Goal: Task Accomplishment & Management: Manage account settings

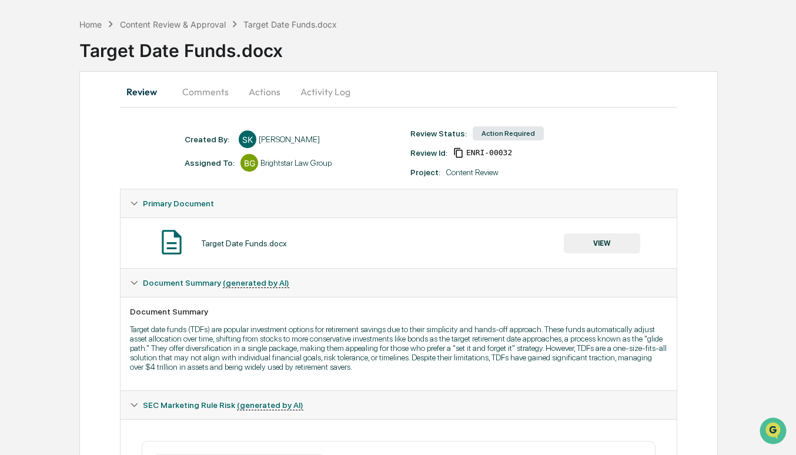
scroll to position [8, 0]
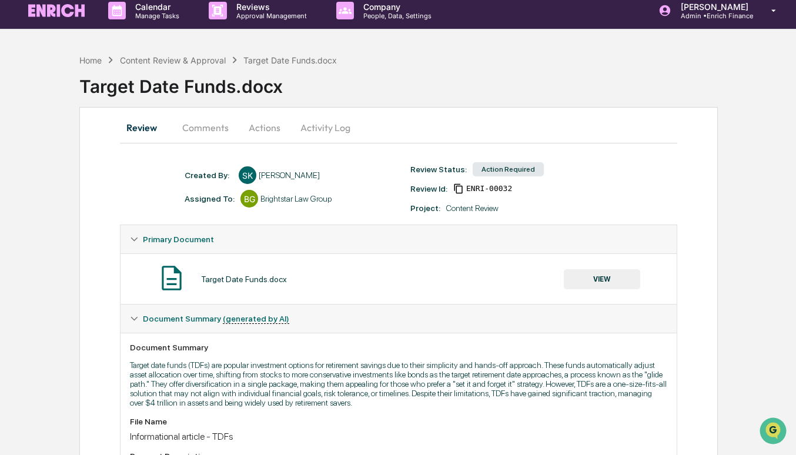
click at [590, 283] on button "VIEW" at bounding box center [602, 279] width 76 height 20
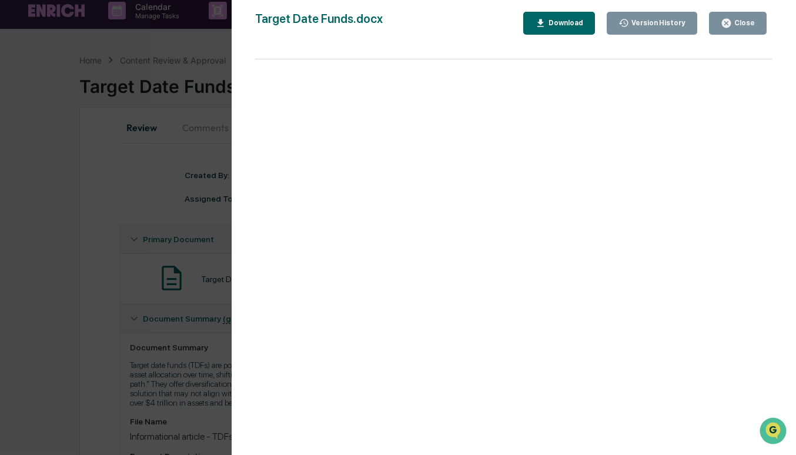
click at [175, 231] on div "Version History 10/07/2025, 06:29 AM Sameer Kalwani Target Date Funds.docx Clos…" at bounding box center [398, 227] width 796 height 455
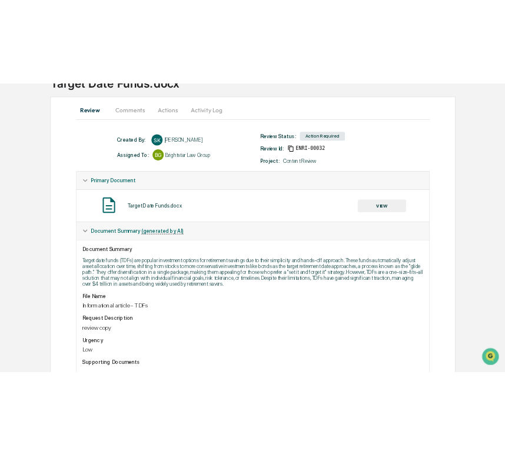
scroll to position [0, 0]
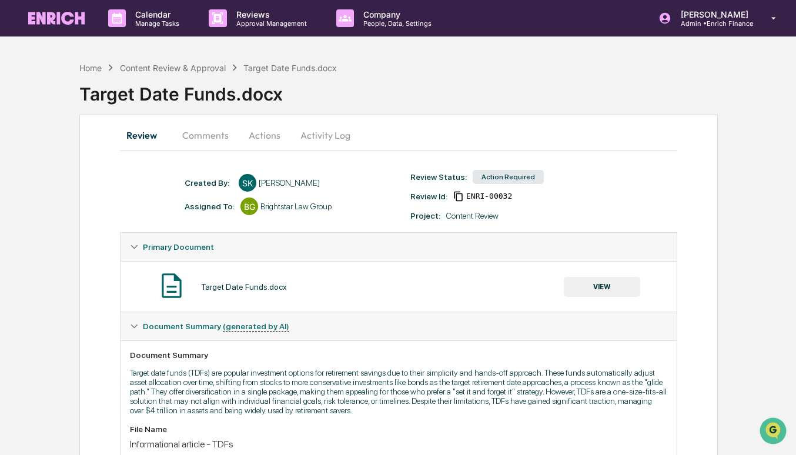
click at [591, 291] on button "VIEW" at bounding box center [602, 287] width 76 height 20
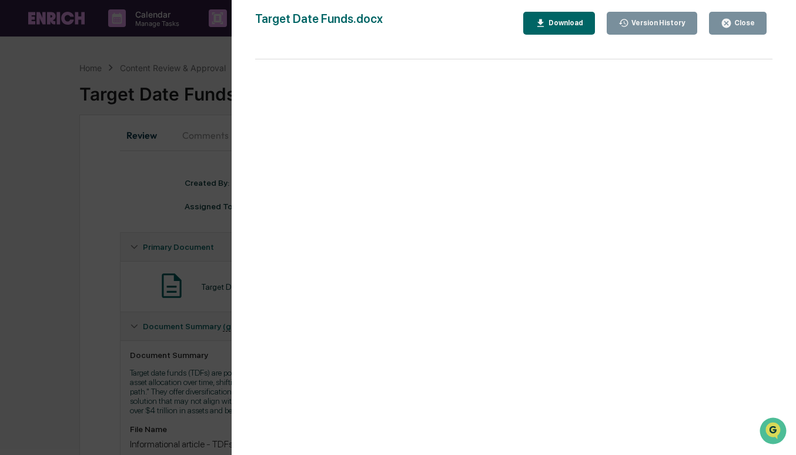
click at [567, 30] on button "Download" at bounding box center [559, 23] width 72 height 23
click at [137, 213] on div "Version History 10/07/2025, 06:29 AM Sameer Kalwani Target Date Funds.docx Clos…" at bounding box center [398, 227] width 796 height 455
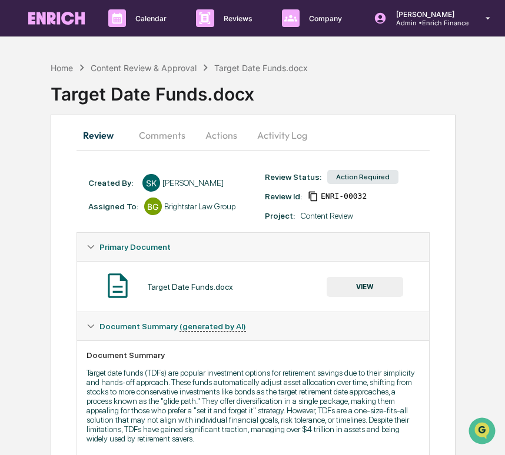
click at [225, 129] on button "Actions" at bounding box center [221, 135] width 53 height 28
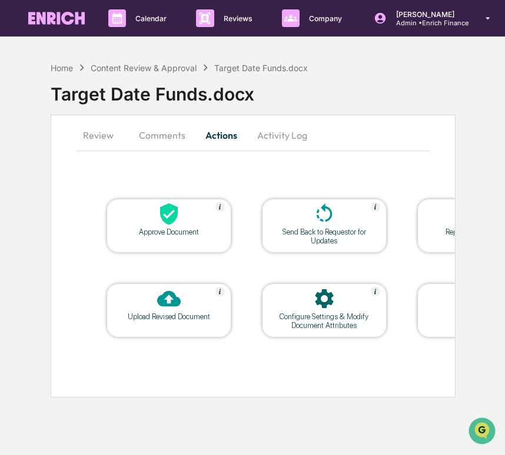
click at [169, 319] on div "Upload Revised Document" at bounding box center [169, 316] width 106 height 9
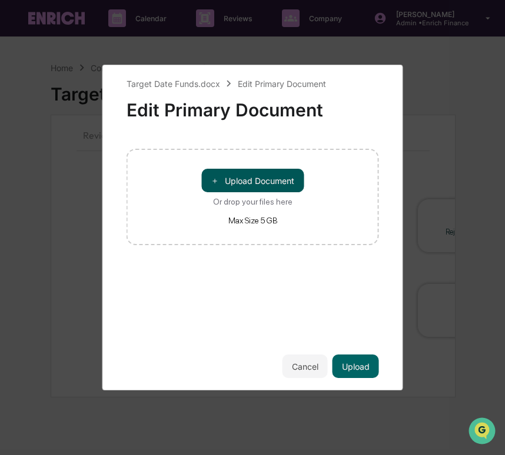
click at [254, 182] on button "＋ Upload Document" at bounding box center [252, 181] width 102 height 24
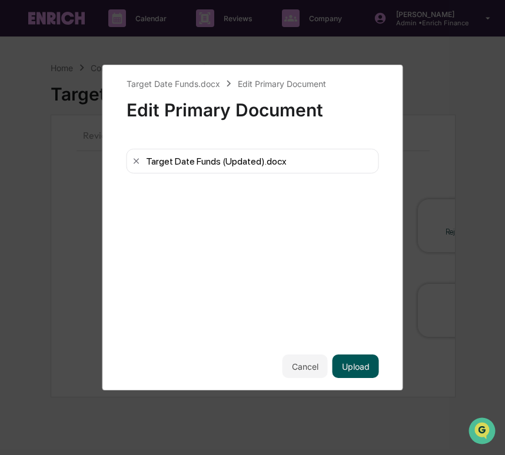
click at [366, 370] on button "Upload" at bounding box center [355, 367] width 46 height 24
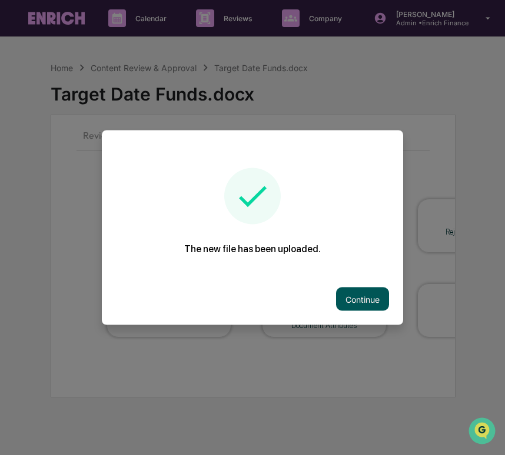
click at [356, 291] on button "Continue" at bounding box center [362, 300] width 53 height 24
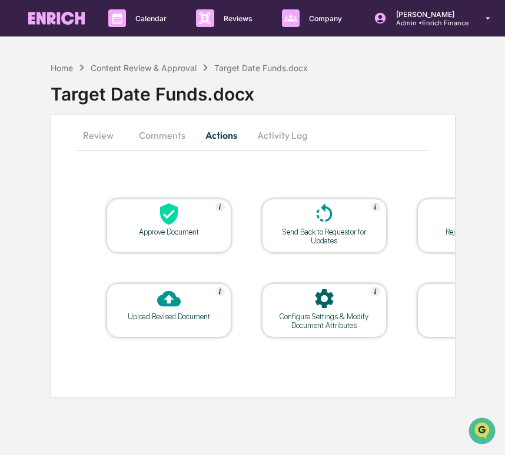
click at [101, 133] on button "Review" at bounding box center [102, 135] width 53 height 28
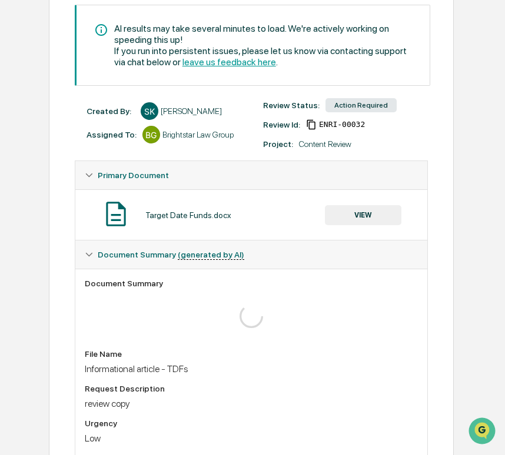
scroll to position [0, 2]
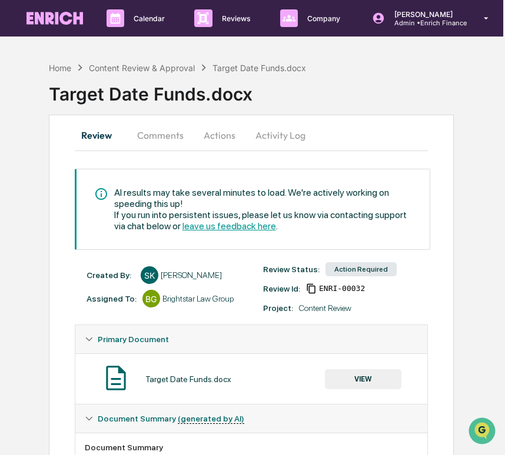
click at [150, 137] on button "Comments" at bounding box center [160, 135] width 65 height 28
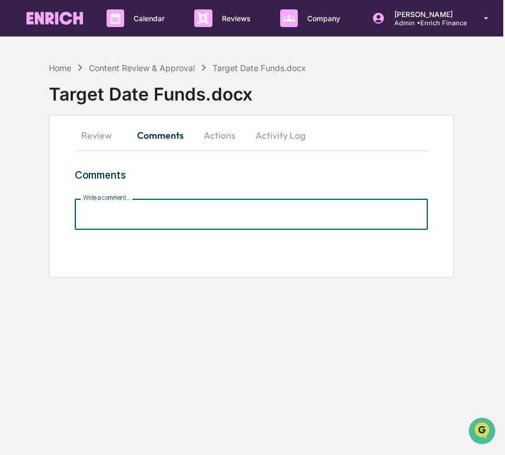
click at [171, 212] on input "Write a comment..." at bounding box center [251, 214] width 353 height 31
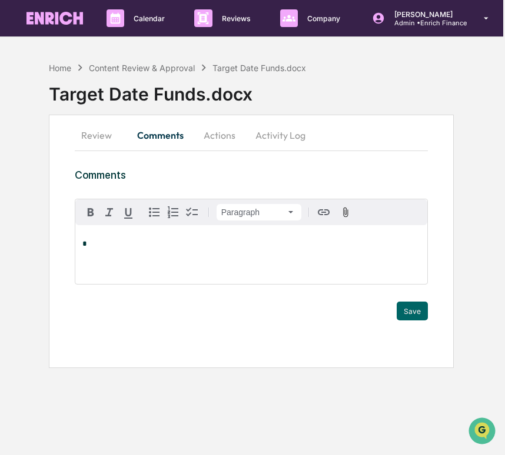
click at [161, 254] on div "*" at bounding box center [251, 254] width 352 height 59
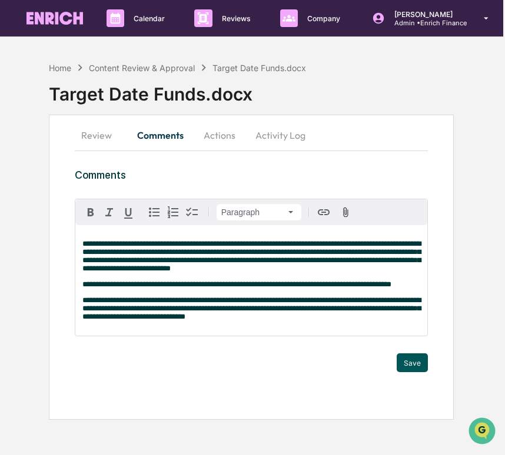
click at [406, 372] on button "Save" at bounding box center [411, 362] width 31 height 19
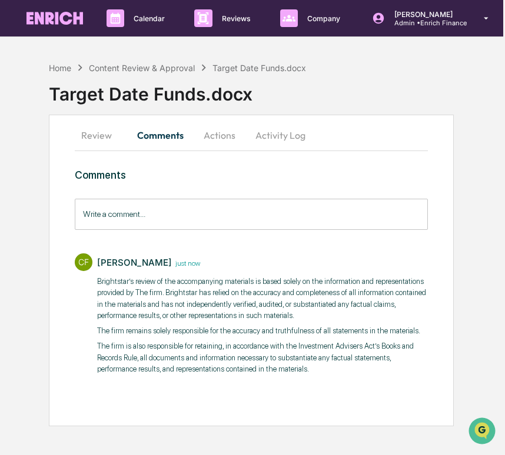
click at [98, 128] on button "Review" at bounding box center [101, 135] width 53 height 28
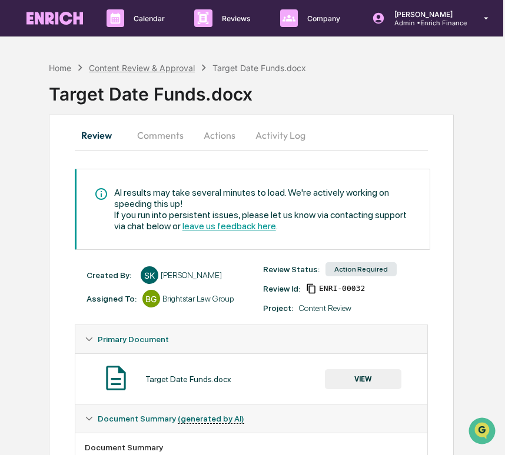
click at [139, 64] on div "Content Review & Approval" at bounding box center [142, 68] width 106 height 10
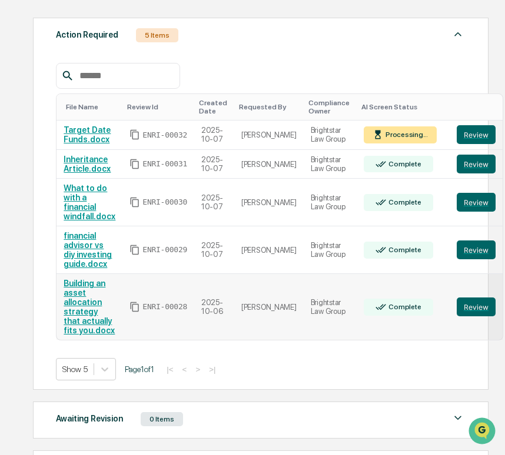
scroll to position [166, 0]
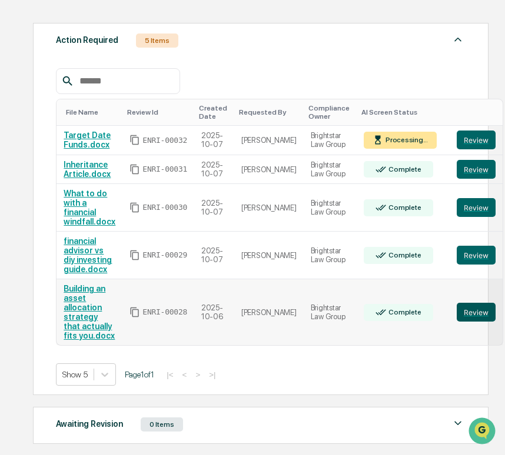
click at [456, 312] on button "Review" at bounding box center [475, 312] width 39 height 19
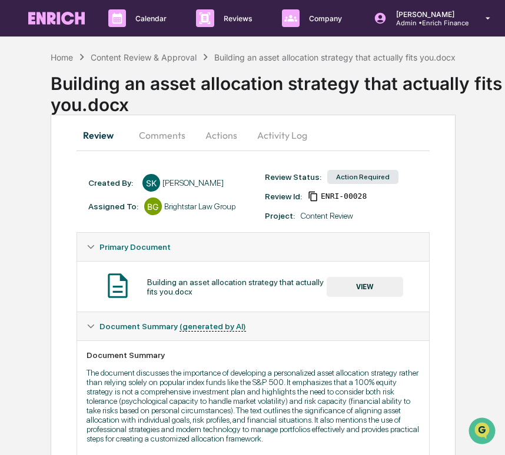
click at [357, 285] on button "VIEW" at bounding box center [364, 287] width 76 height 20
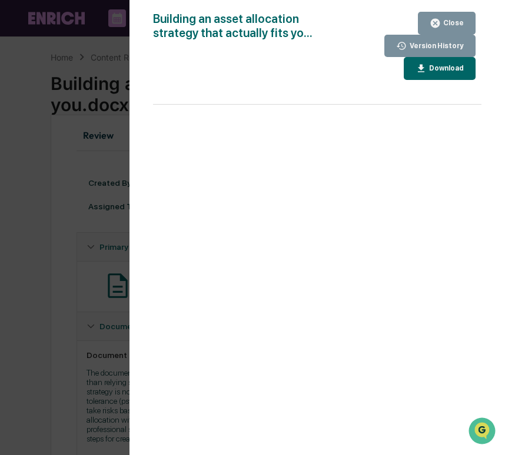
scroll to position [9, 0]
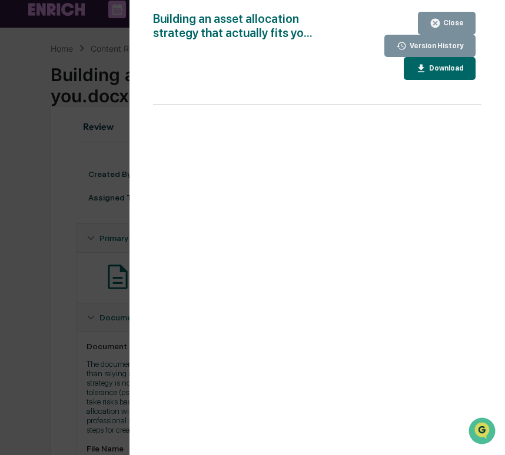
click at [421, 82] on div "Building an asset allocation strategy that actually fits yo... Close Version Hi…" at bounding box center [317, 239] width 328 height 455
click at [426, 66] on div "Download" at bounding box center [444, 68] width 37 height 8
click at [440, 22] on icon "button" at bounding box center [434, 23] width 11 height 11
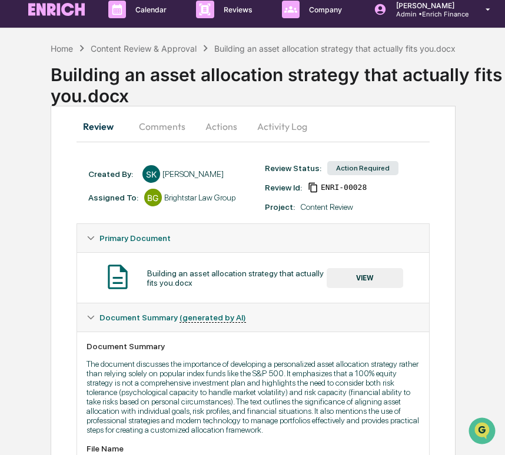
click at [222, 128] on button "Actions" at bounding box center [221, 126] width 53 height 28
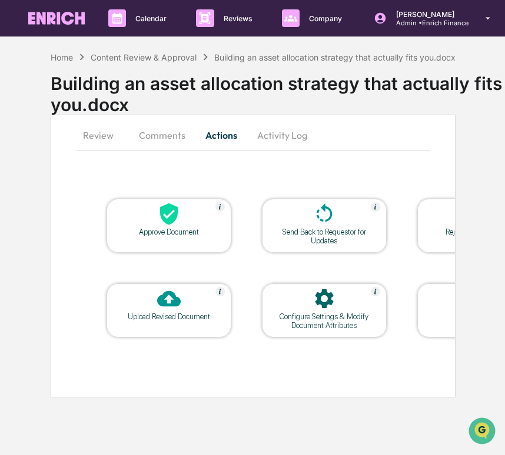
scroll to position [0, 0]
click at [156, 298] on div at bounding box center [169, 299] width 118 height 25
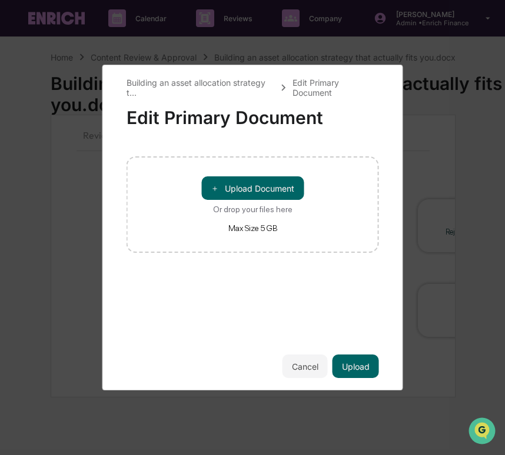
click at [250, 176] on div "＋ Upload Document Or drop your files here Max Size 5 GB" at bounding box center [252, 204] width 252 height 96
click at [248, 185] on button "＋ Upload Document" at bounding box center [252, 188] width 102 height 24
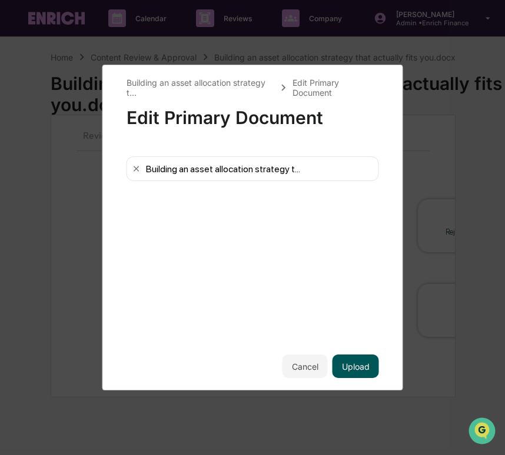
click at [354, 374] on button "Upload" at bounding box center [355, 367] width 46 height 24
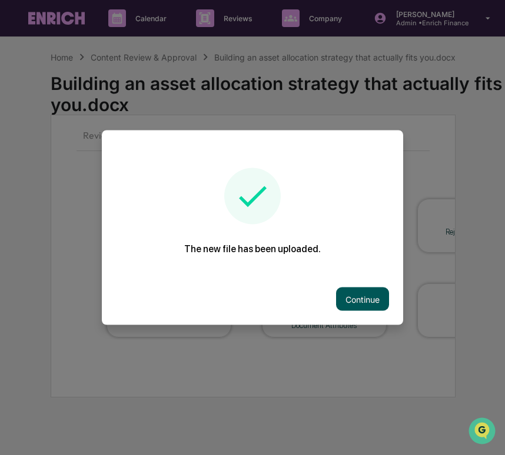
click at [360, 302] on button "Continue" at bounding box center [362, 300] width 53 height 24
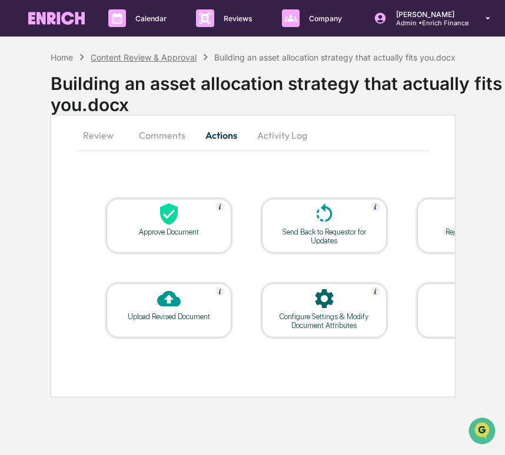
click at [144, 54] on div "Content Review & Approval" at bounding box center [144, 57] width 106 height 10
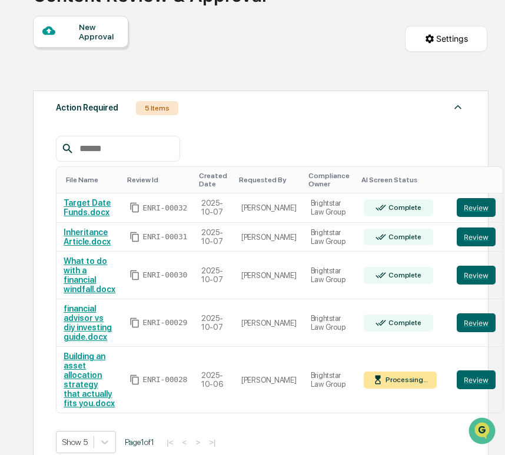
scroll to position [101, 0]
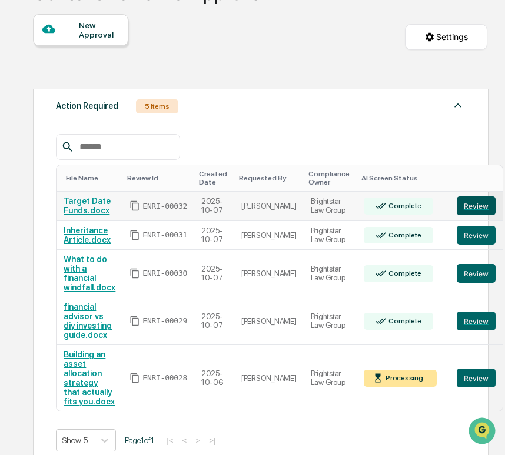
click at [456, 208] on button "Review" at bounding box center [475, 205] width 39 height 19
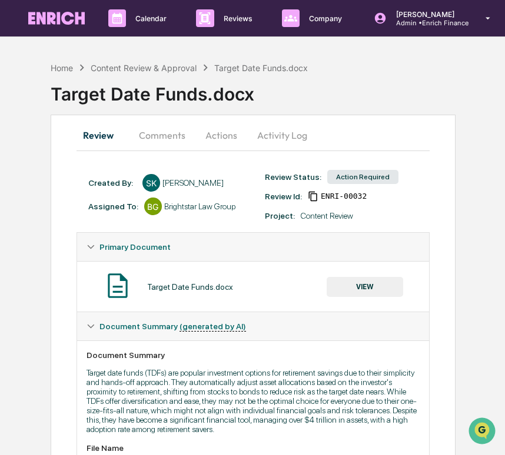
click at [154, 138] on button "Comments" at bounding box center [161, 135] width 65 height 28
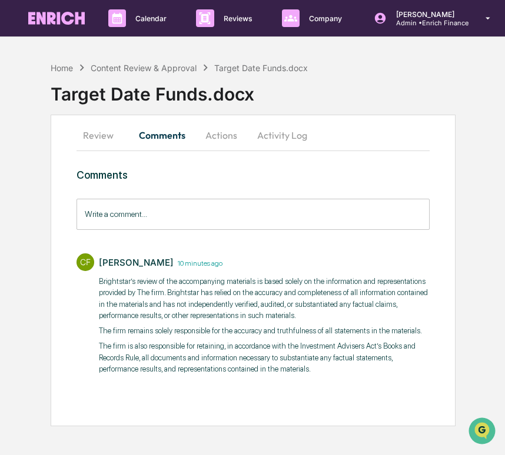
click at [203, 139] on button "Actions" at bounding box center [221, 135] width 53 height 28
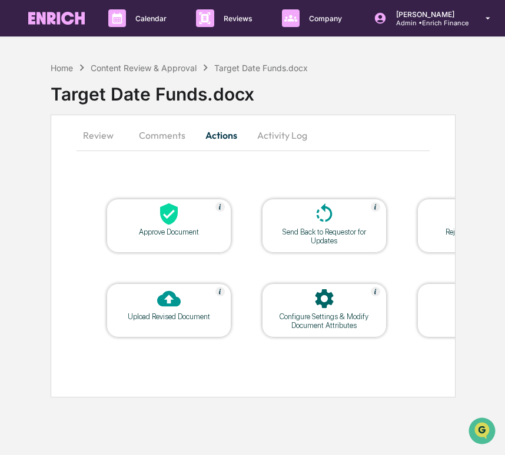
click at [76, 142] on button "Review" at bounding box center [102, 135] width 53 height 28
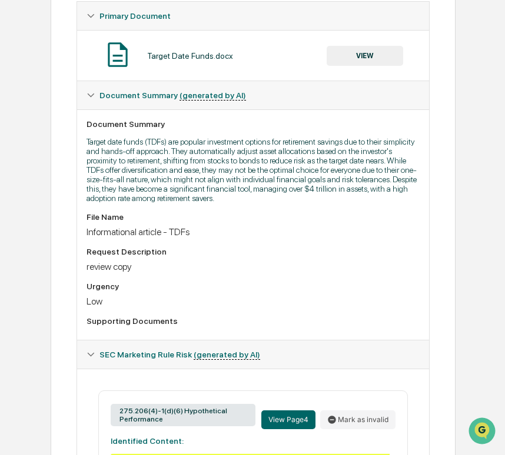
scroll to position [218, 0]
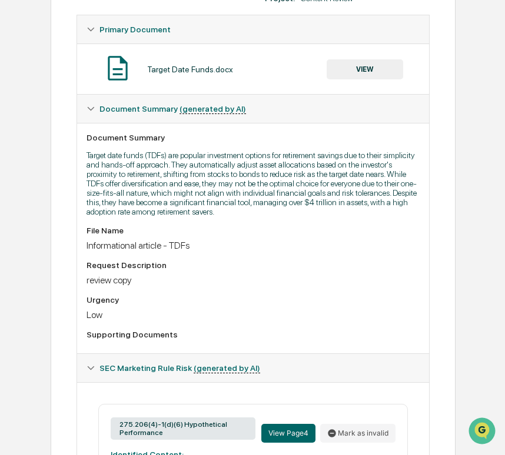
click at [326, 69] on button "VIEW" at bounding box center [364, 69] width 76 height 20
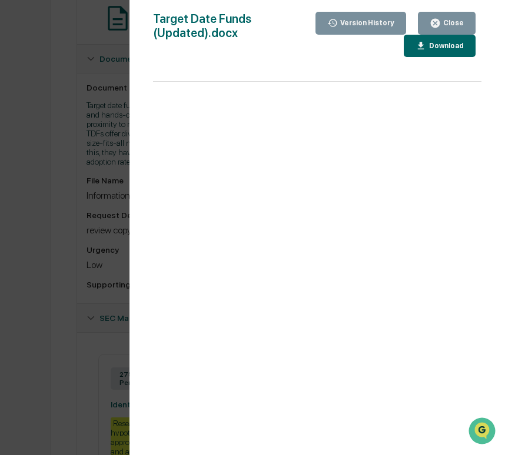
scroll to position [268, 0]
click at [76, 248] on div "Version History 10/07/2025, 02:13 PM Cece Ferraez 10/07/2025, 06:29 AM Sameer K…" at bounding box center [252, 227] width 505 height 455
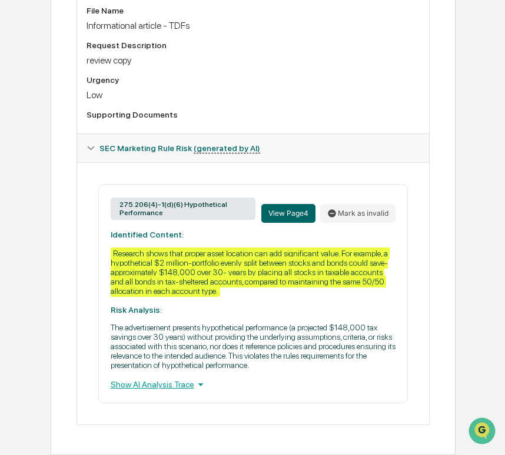
scroll to position [451, 0]
click at [195, 391] on div "Show AI Analysis Trace" at bounding box center [253, 384] width 285 height 13
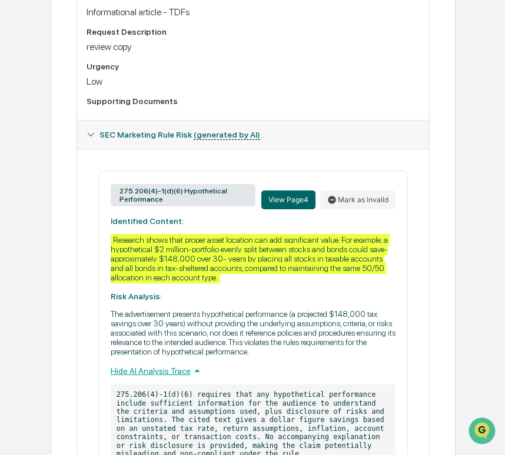
scroll to position [559, 0]
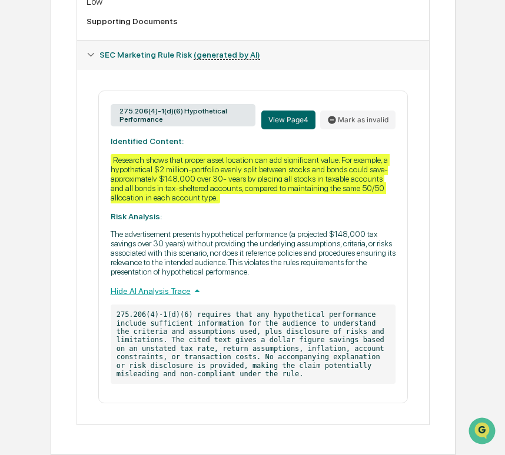
click at [193, 297] on div "Hide AI Analysis Trace" at bounding box center [253, 291] width 285 height 13
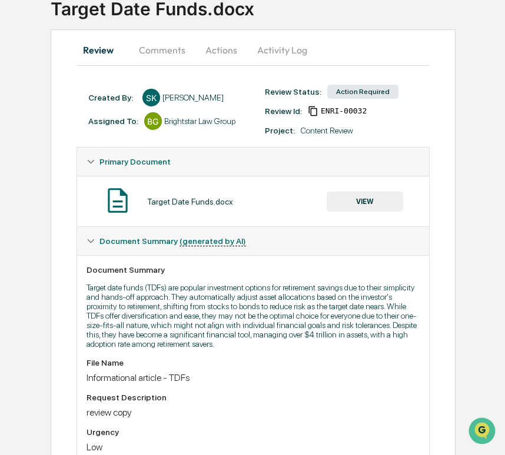
scroll to position [0, 0]
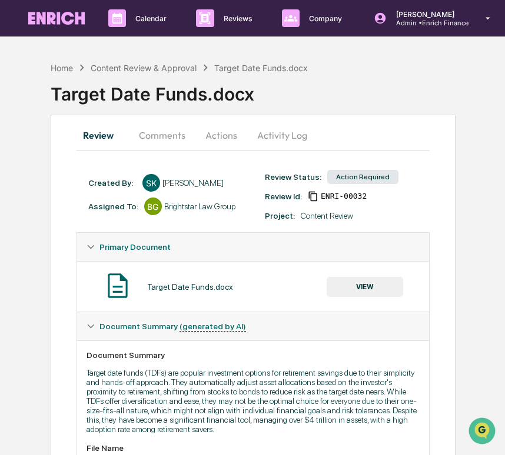
click at [333, 277] on button "VIEW" at bounding box center [364, 287] width 76 height 20
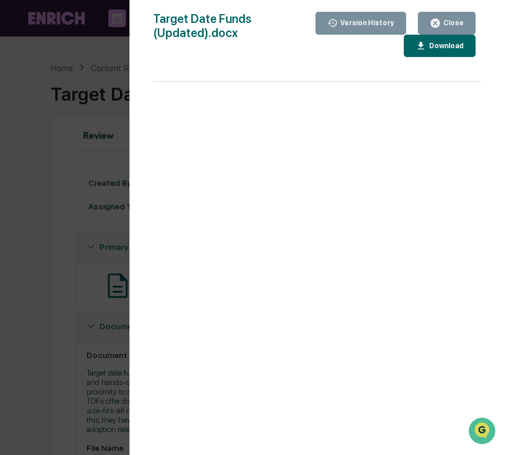
scroll to position [465, 0]
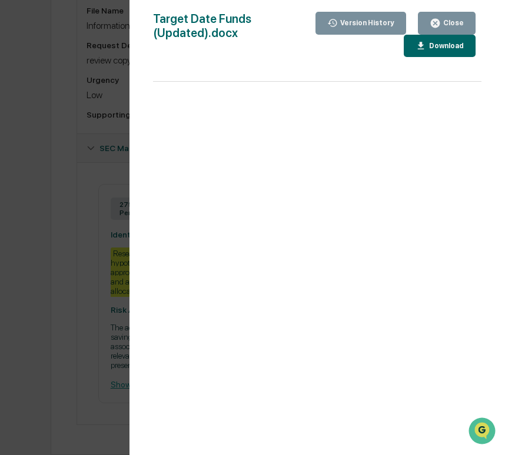
click at [113, 222] on div "Version History 10/07/2025, 02:13 PM Cece Ferraez 10/07/2025, 06:29 AM Sameer K…" at bounding box center [252, 227] width 505 height 455
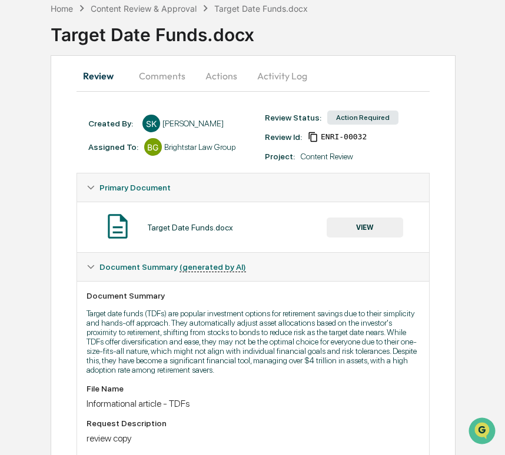
scroll to position [0, 0]
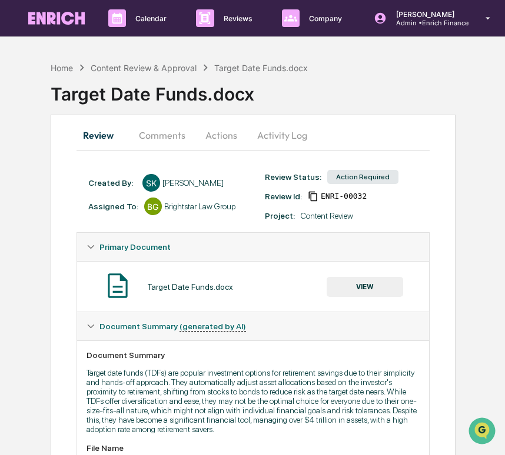
click at [148, 133] on button "Comments" at bounding box center [161, 135] width 65 height 28
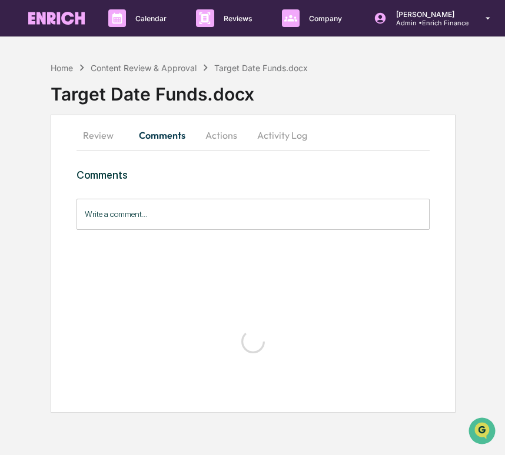
click at [222, 132] on button "Actions" at bounding box center [221, 135] width 53 height 28
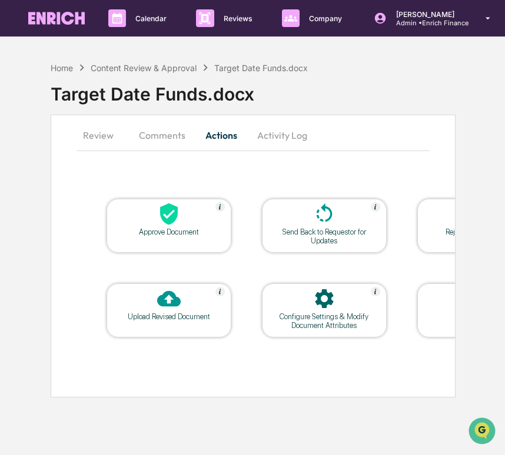
click at [170, 225] on icon at bounding box center [169, 214] width 24 height 24
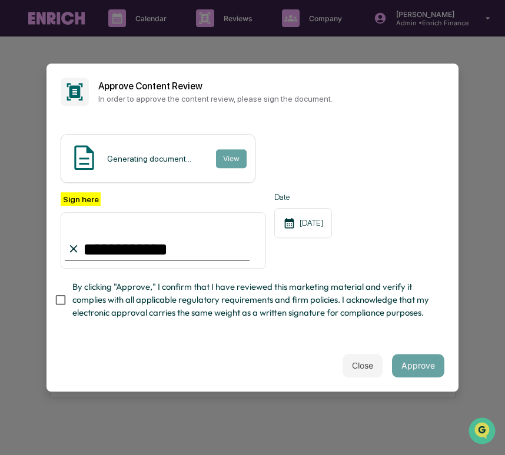
type input "**********"
click at [142, 282] on span "By clicking "Approve," I confirm that I have reviewed this marketing material a…" at bounding box center [253, 300] width 362 height 39
click at [272, 195] on div "**********" at bounding box center [252, 230] width 383 height 76
click at [421, 362] on button "Approve" at bounding box center [418, 366] width 52 height 24
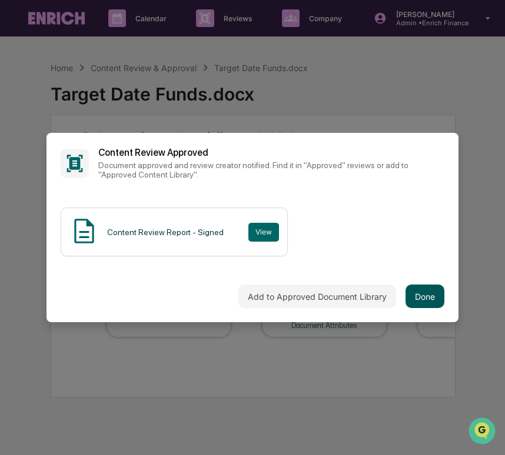
click at [422, 293] on button "Done" at bounding box center [424, 297] width 39 height 24
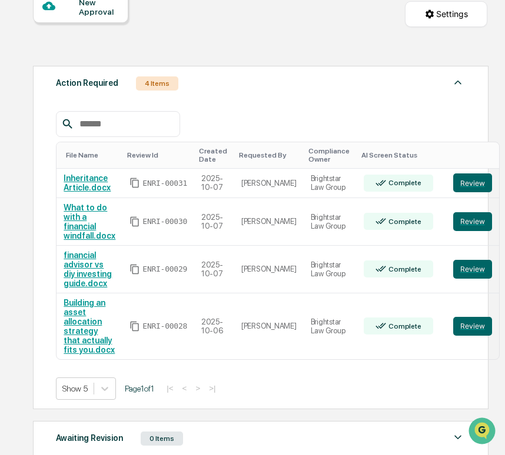
scroll to position [236, 0]
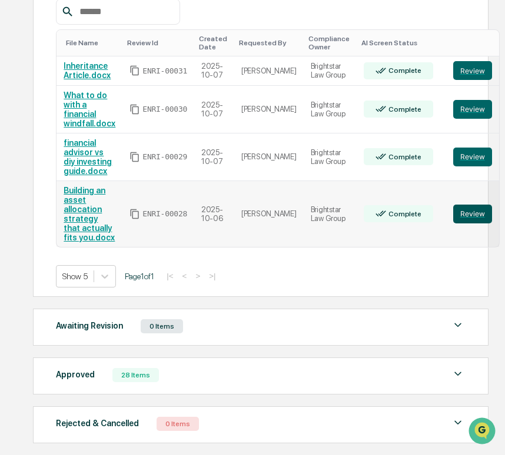
click at [453, 221] on button "Review" at bounding box center [472, 214] width 39 height 19
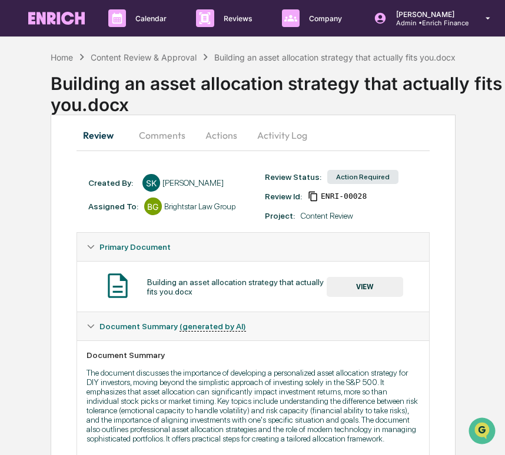
click at [270, 139] on button "Activity Log" at bounding box center [282, 135] width 69 height 28
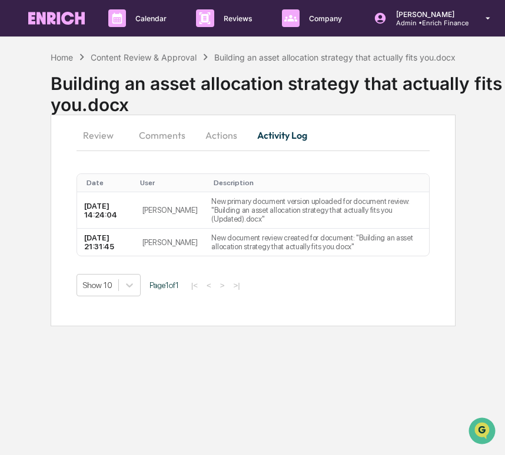
click at [226, 140] on button "Actions" at bounding box center [221, 135] width 53 height 28
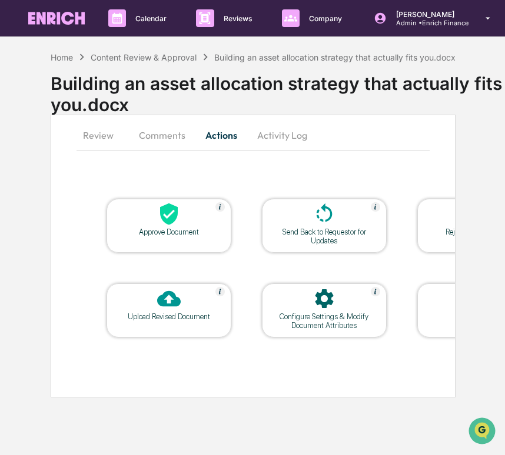
click at [282, 134] on button "Activity Log" at bounding box center [282, 135] width 69 height 28
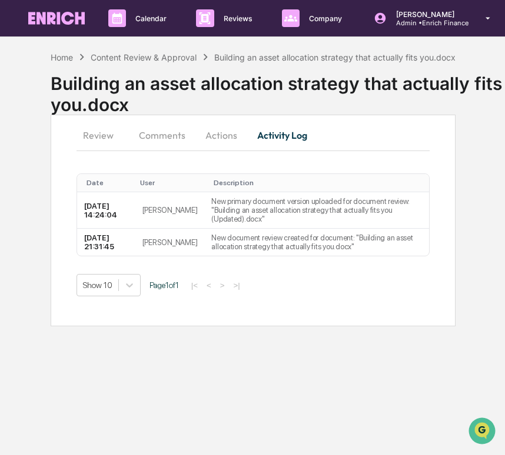
click at [110, 136] on button "Review" at bounding box center [102, 135] width 53 height 28
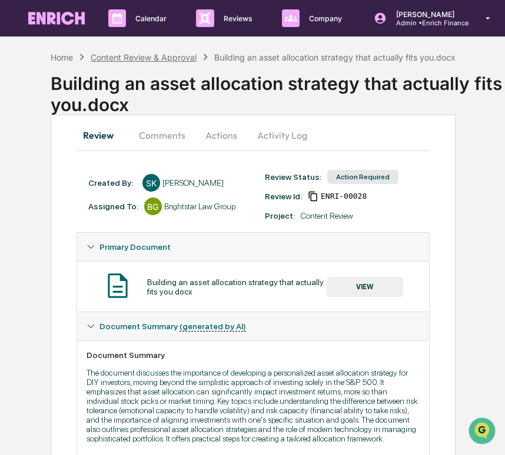
click at [125, 56] on div "Content Review & Approval" at bounding box center [144, 57] width 106 height 10
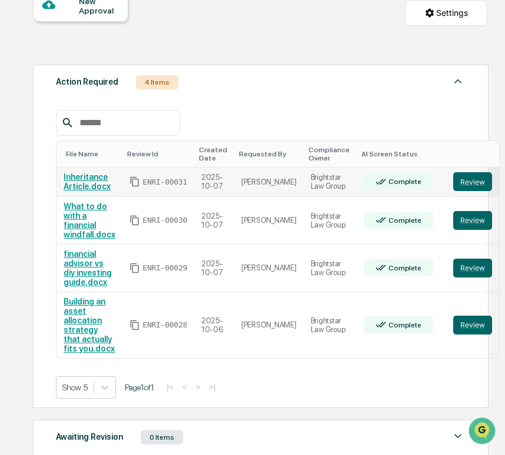
scroll to position [136, 0]
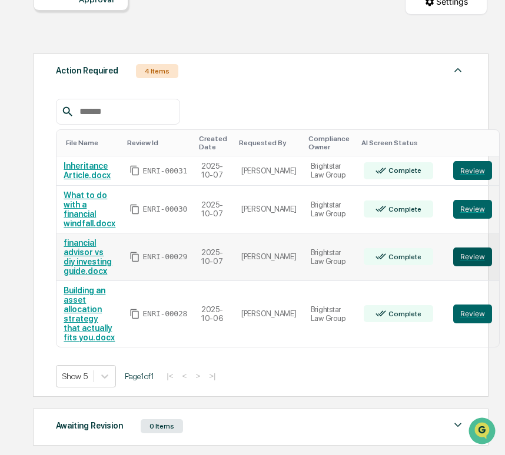
click at [455, 259] on button "Review" at bounding box center [472, 257] width 39 height 19
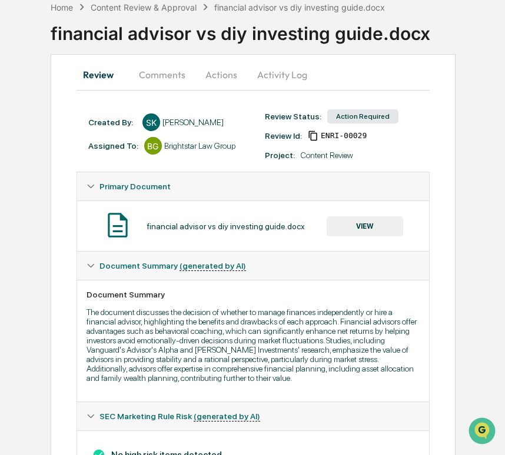
scroll to position [129, 0]
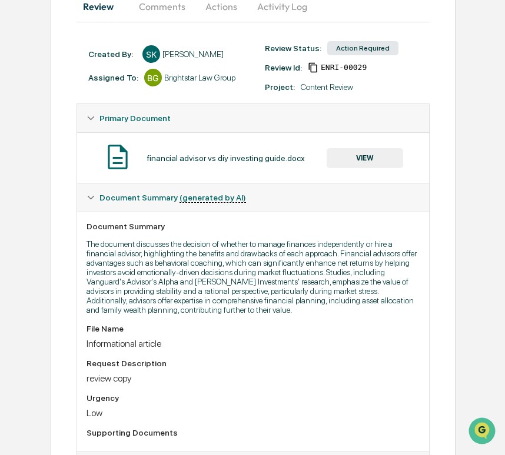
click at [345, 159] on button "VIEW" at bounding box center [364, 158] width 76 height 20
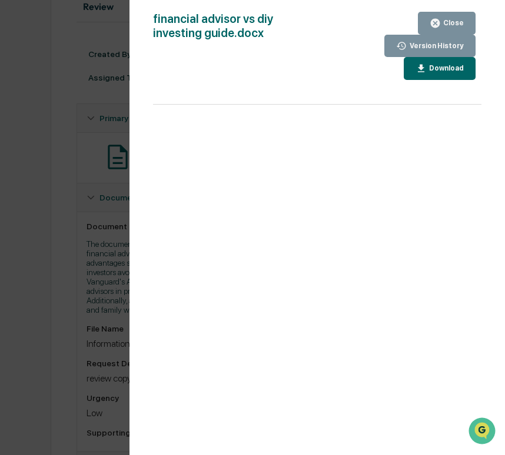
click at [415, 66] on icon "button" at bounding box center [420, 68] width 11 height 11
click at [113, 89] on div "Version History 10/07/2025, 04:07 AM Sameer Kalwani financial advisor vs diy in…" at bounding box center [252, 227] width 505 height 455
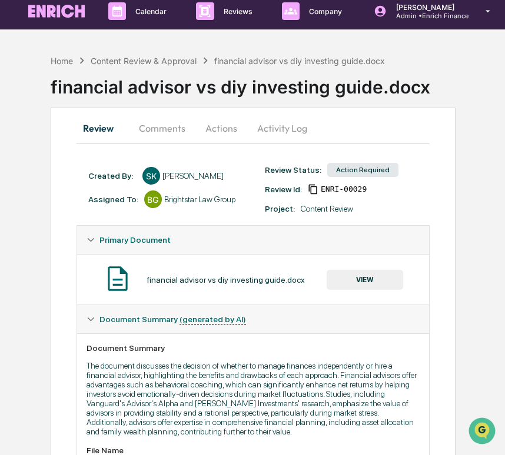
scroll to position [0, 0]
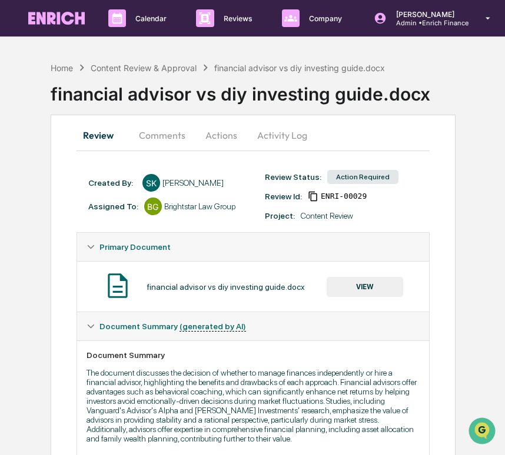
click at [219, 142] on button "Actions" at bounding box center [221, 135] width 53 height 28
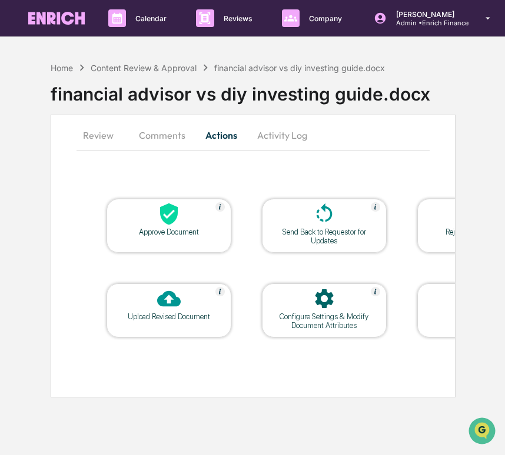
click at [173, 318] on div "Upload Revised Document" at bounding box center [169, 316] width 106 height 9
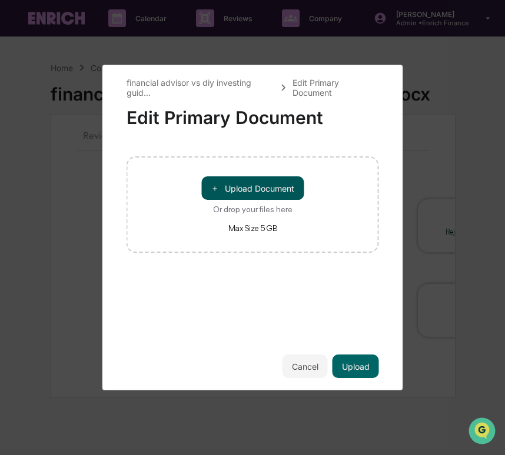
click at [256, 196] on button "＋ Upload Document" at bounding box center [252, 188] width 102 height 24
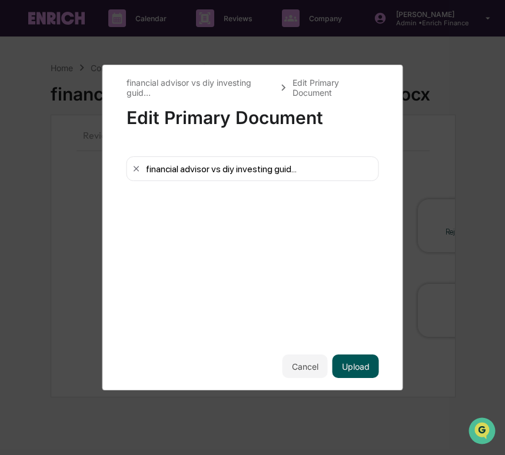
click at [351, 359] on button "Upload" at bounding box center [355, 367] width 46 height 24
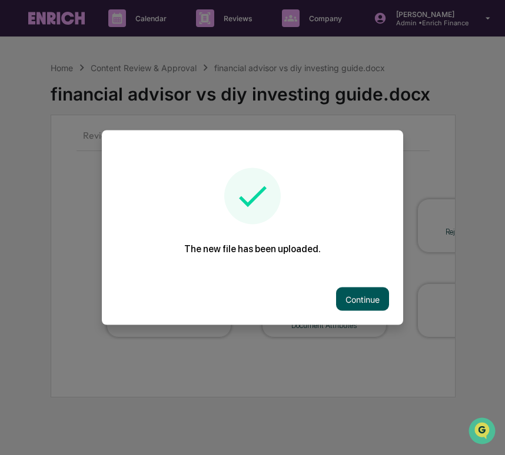
click at [342, 298] on button "Continue" at bounding box center [362, 300] width 53 height 24
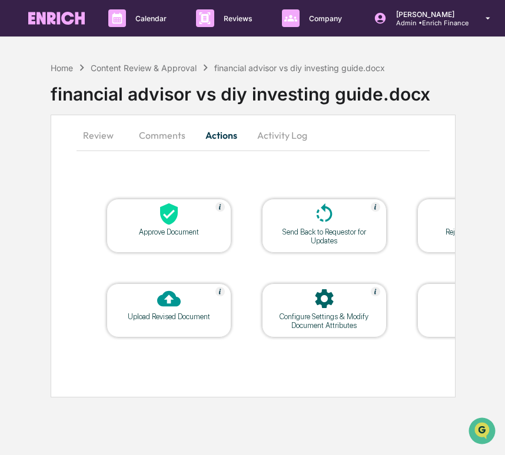
click at [162, 77] on div "financial advisor vs diy investing guide.docx" at bounding box center [278, 89] width 454 height 31
click at [162, 69] on div "Content Review & Approval" at bounding box center [144, 68] width 106 height 10
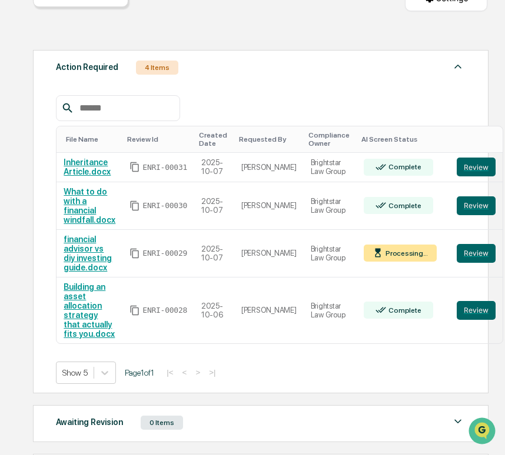
scroll to position [143, 0]
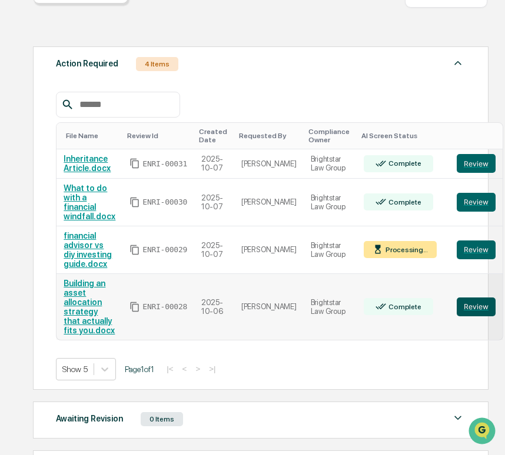
click at [459, 311] on button "Review" at bounding box center [475, 307] width 39 height 19
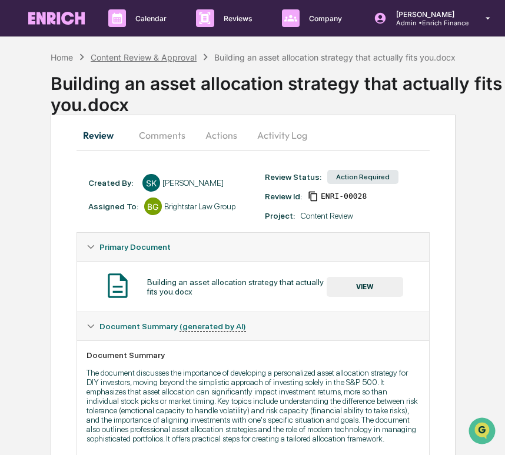
click at [123, 54] on div "Content Review & Approval" at bounding box center [144, 57] width 106 height 10
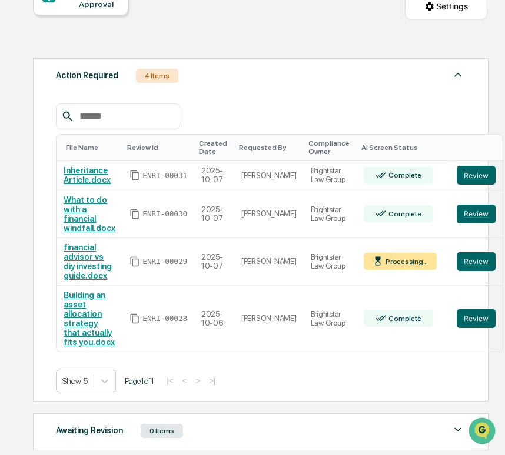
scroll to position [132, 0]
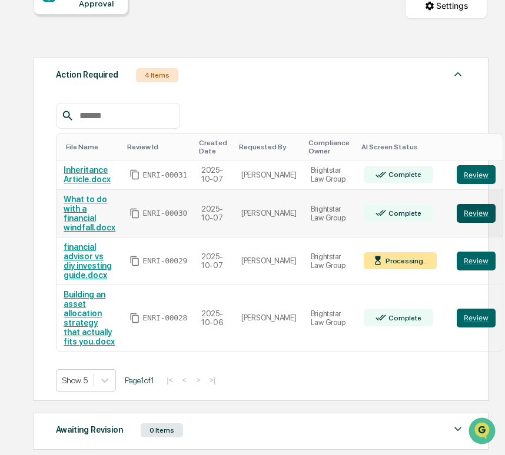
click at [456, 208] on button "Review" at bounding box center [475, 213] width 39 height 19
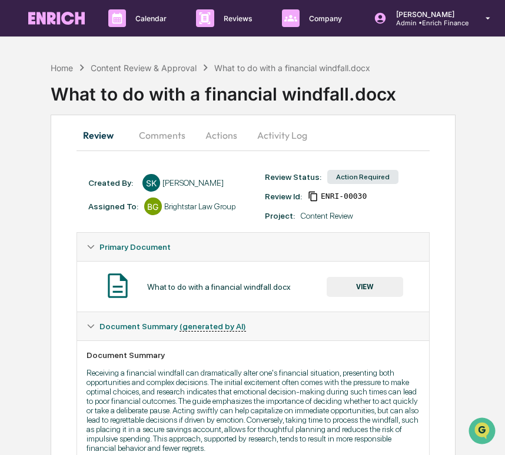
click at [353, 283] on button "VIEW" at bounding box center [364, 287] width 76 height 20
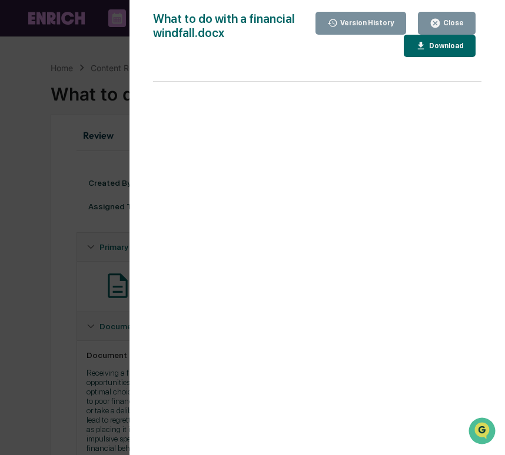
click at [423, 50] on icon "button" at bounding box center [420, 46] width 11 height 11
click at [109, 177] on div "Version History 10/07/2025, 05:06 AM Sameer Kalwani What to do with a financial…" at bounding box center [252, 227] width 505 height 455
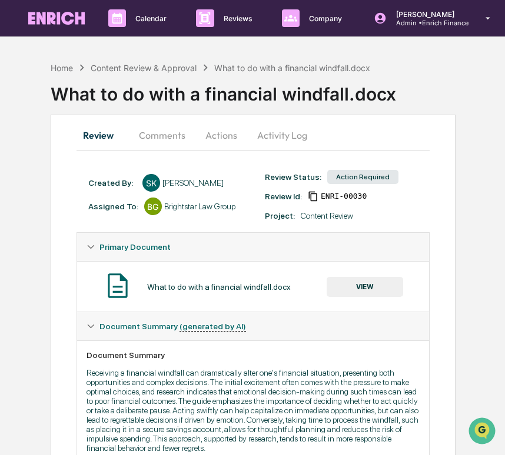
click at [233, 131] on button "Actions" at bounding box center [221, 135] width 53 height 28
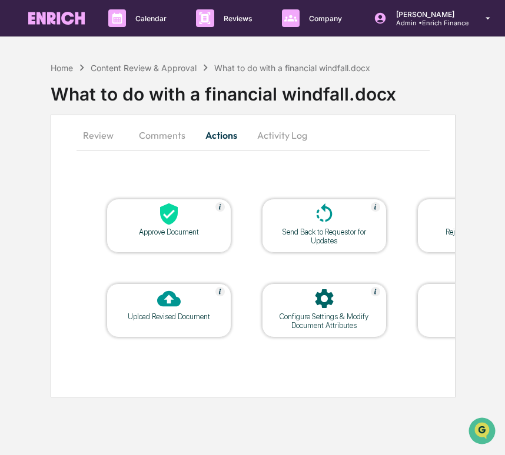
click at [145, 335] on div "Upload Revised Document" at bounding box center [168, 310] width 125 height 54
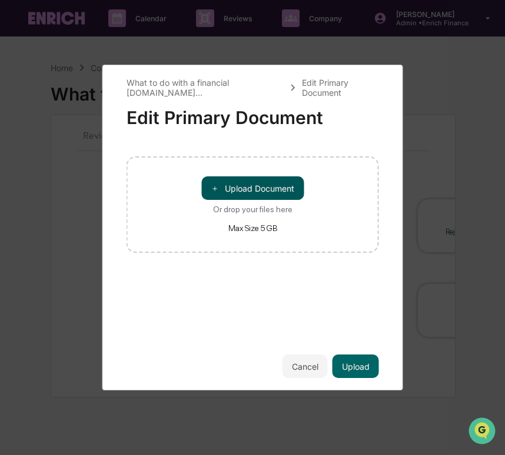
click at [243, 185] on button "＋ Upload Document" at bounding box center [252, 188] width 102 height 24
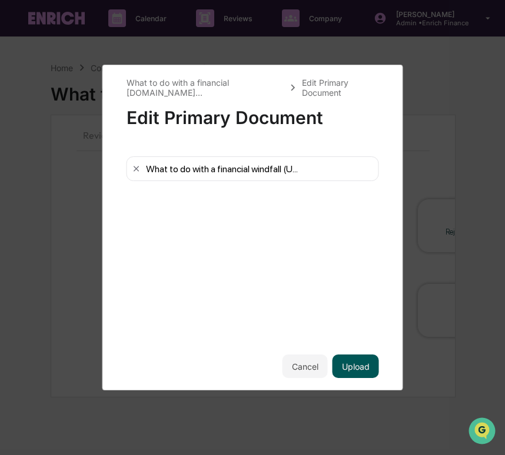
click at [351, 374] on button "Upload" at bounding box center [355, 367] width 46 height 24
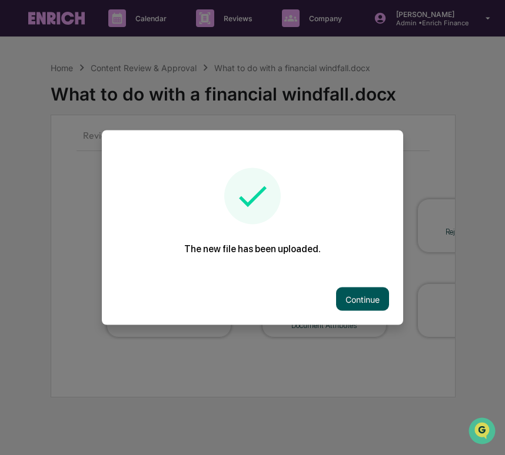
click at [366, 309] on button "Continue" at bounding box center [362, 300] width 53 height 24
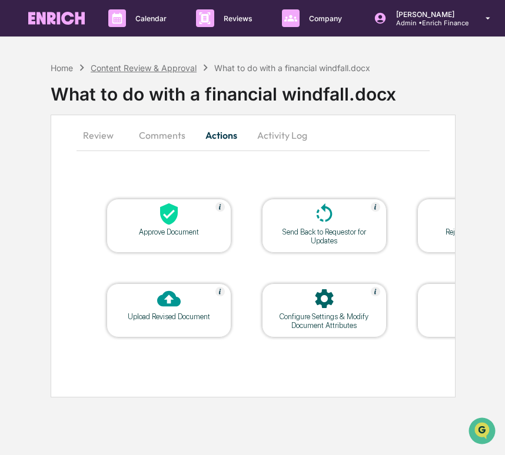
click at [119, 68] on div "Content Review & Approval" at bounding box center [144, 68] width 106 height 10
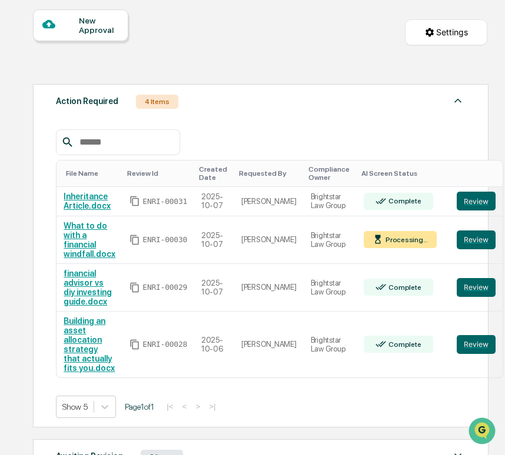
scroll to position [111, 0]
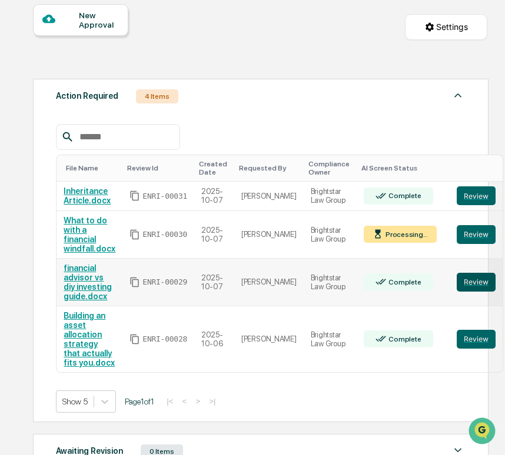
click at [465, 292] on button "Review" at bounding box center [475, 282] width 39 height 19
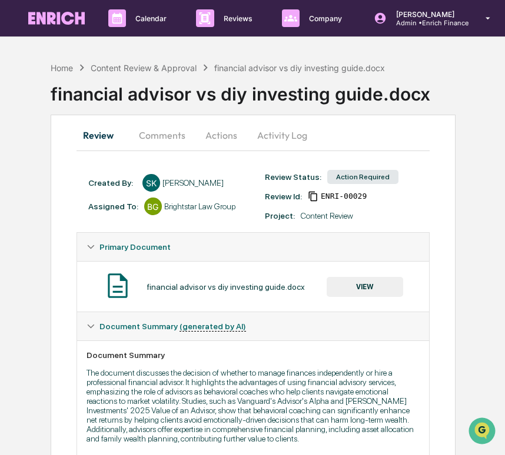
click at [226, 132] on button "Actions" at bounding box center [221, 135] width 53 height 28
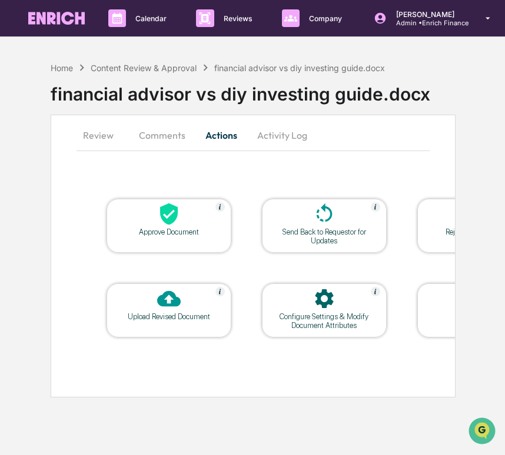
click at [278, 134] on button "Activity Log" at bounding box center [282, 135] width 69 height 28
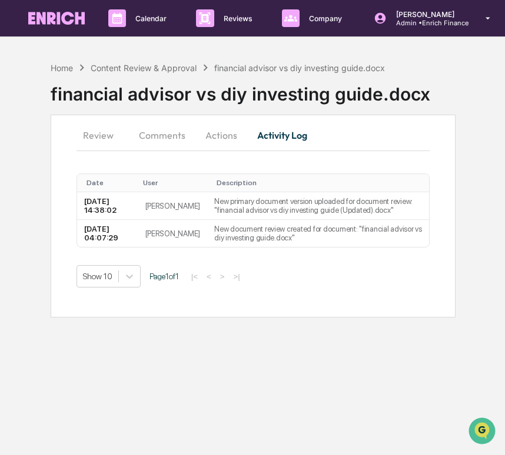
click at [88, 135] on button "Review" at bounding box center [102, 135] width 53 height 28
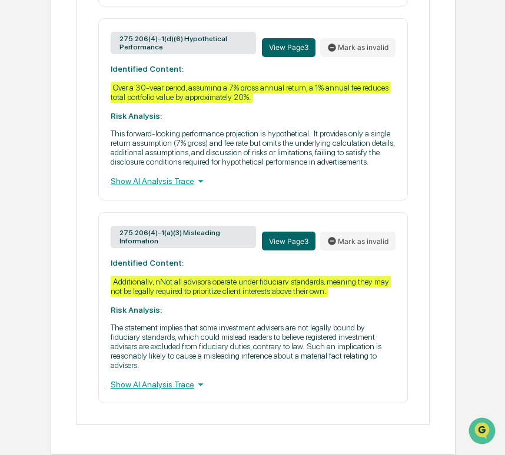
scroll to position [858, 0]
click at [485, 434] on icon "Open customer support" at bounding box center [481, 445] width 29 height 29
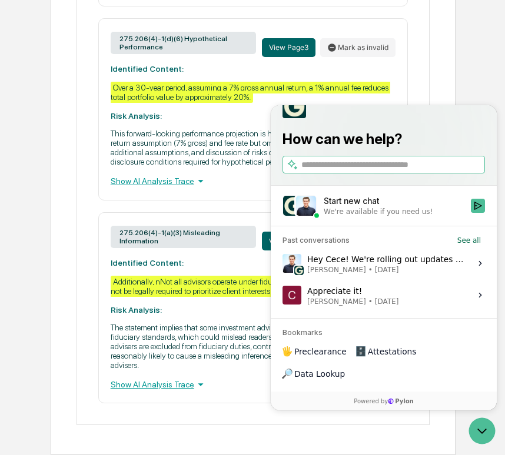
click at [408, 275] on div "Hey Cece! We're rolling out updates to the content tool one by one over the nex…" at bounding box center [385, 263] width 156 height 22
click at [282, 264] on button "View issue" at bounding box center [282, 263] width 1 height 1
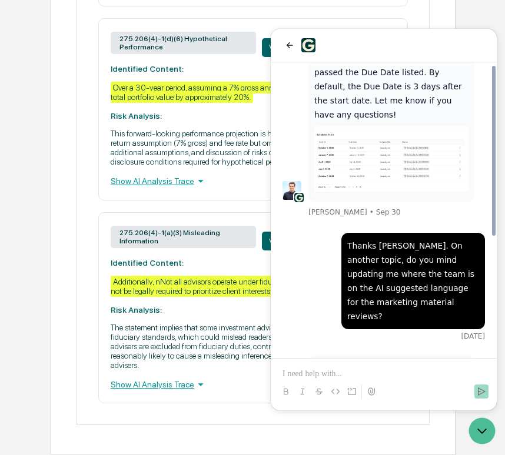
scroll to position [273, 0]
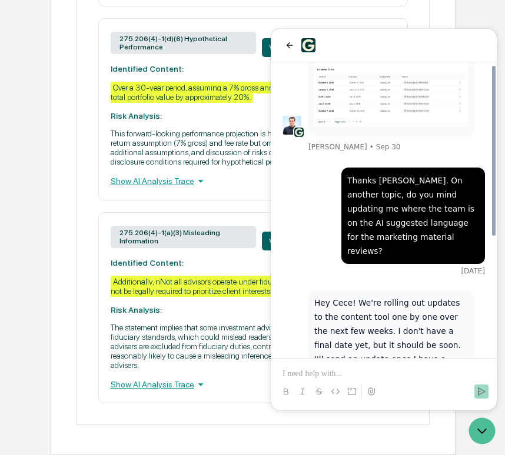
click at [386, 379] on p at bounding box center [383, 374] width 202 height 12
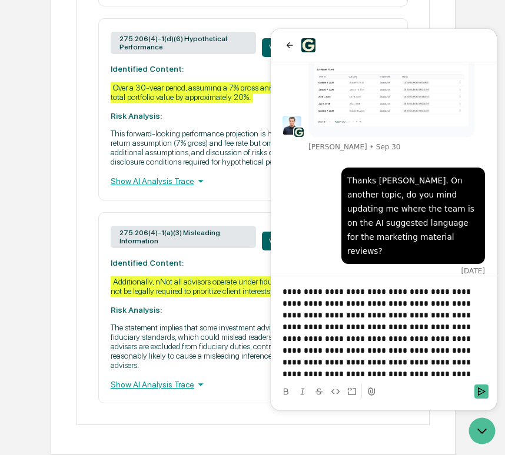
drag, startPoint x: 442, startPoint y: 372, endPoint x: 347, endPoint y: 373, distance: 94.7
click at [347, 373] on p "**********" at bounding box center [383, 333] width 202 height 94
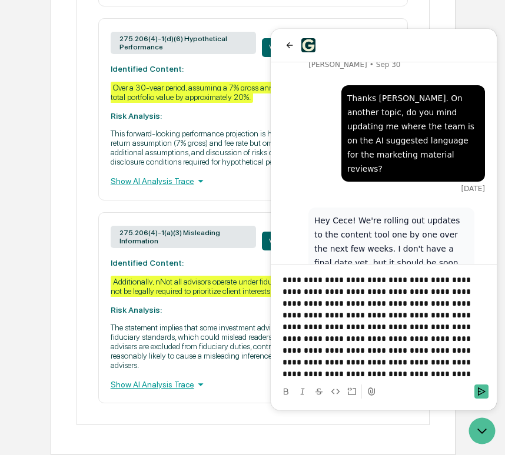
scroll to position [508, 0]
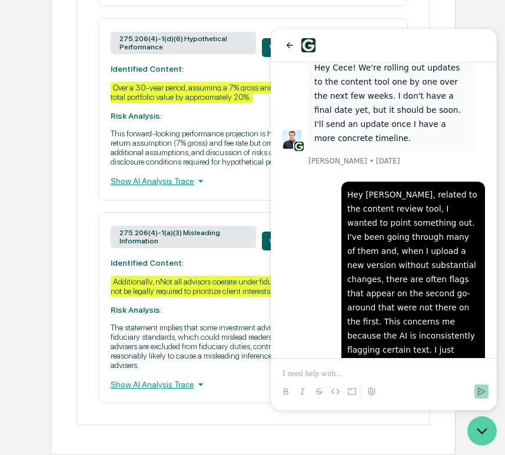
click at [484, 439] on icon "Open customer support" at bounding box center [481, 430] width 29 height 29
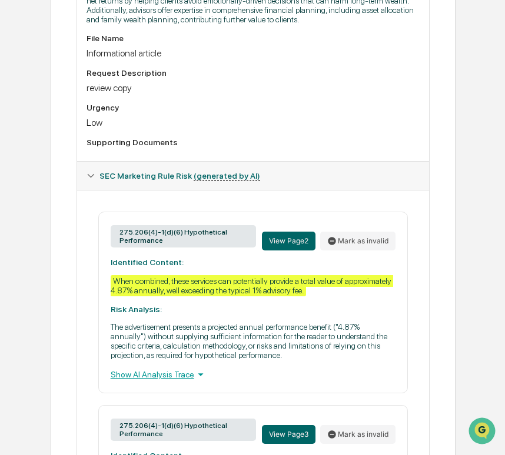
scroll to position [429, 0]
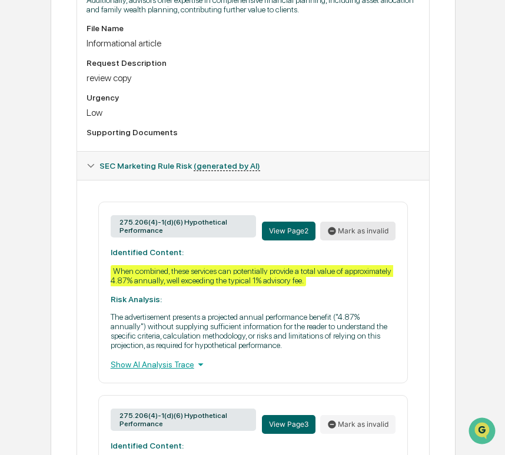
click at [349, 241] on button "Mark as invalid" at bounding box center [357, 231] width 75 height 19
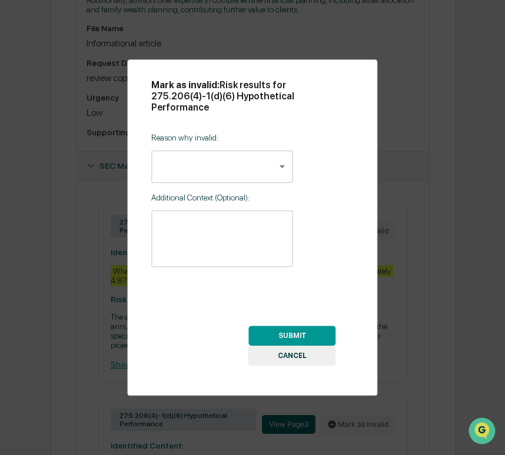
click at [165, 159] on body "Calendar Manage Tasks Reviews Approval Management Company People, Data, Setting…" at bounding box center [252, 201] width 505 height 1261
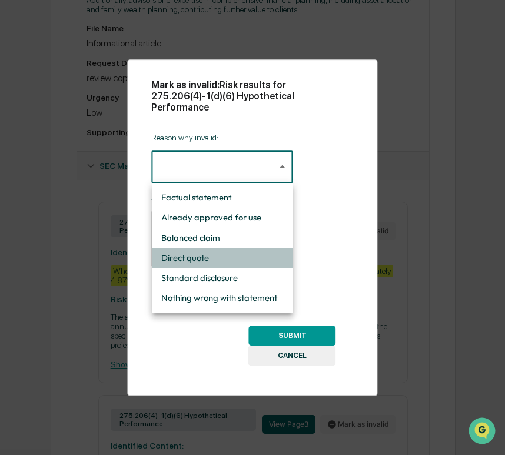
click at [240, 259] on li "Direct quote" at bounding box center [222, 258] width 141 height 20
type input "**********"
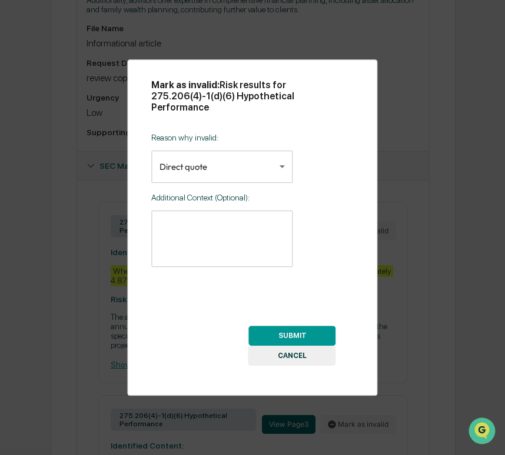
click at [307, 336] on button "SUBMIT" at bounding box center [292, 336] width 87 height 20
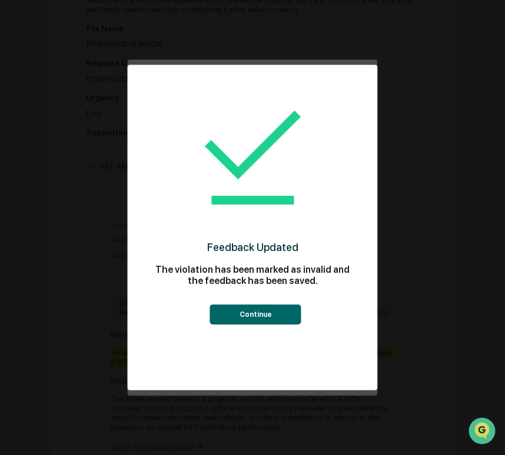
click at [282, 316] on button "Continue" at bounding box center [255, 315] width 91 height 20
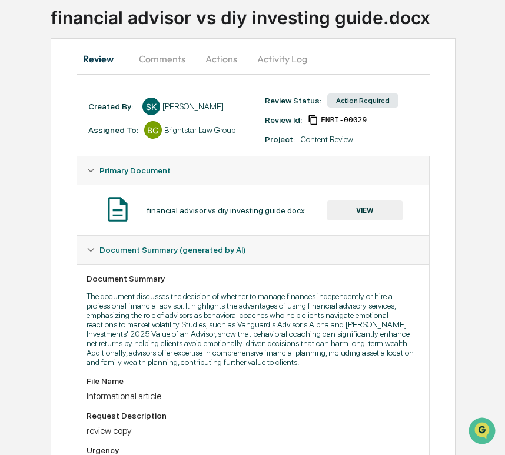
scroll to position [0, 0]
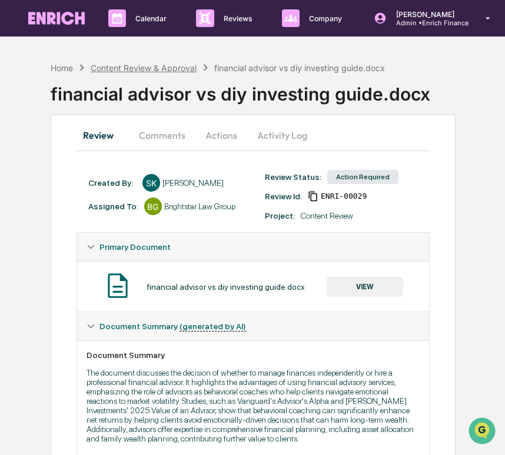
click at [143, 68] on div "Content Review & Approval" at bounding box center [144, 68] width 106 height 10
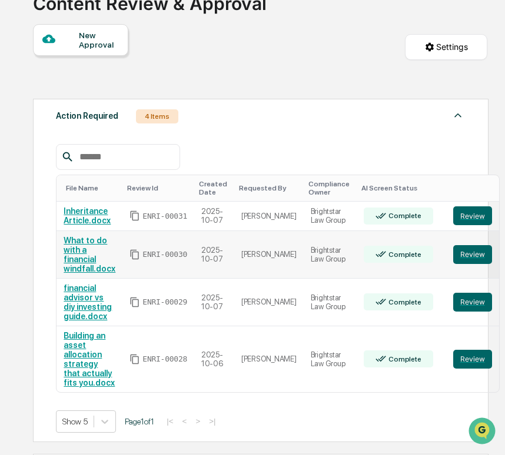
scroll to position [91, 0]
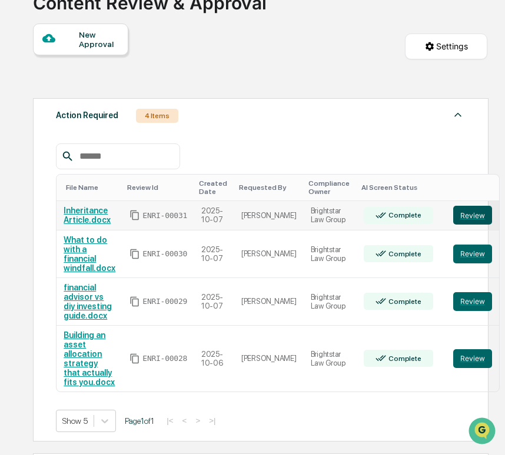
click at [459, 212] on button "Review" at bounding box center [472, 215] width 39 height 19
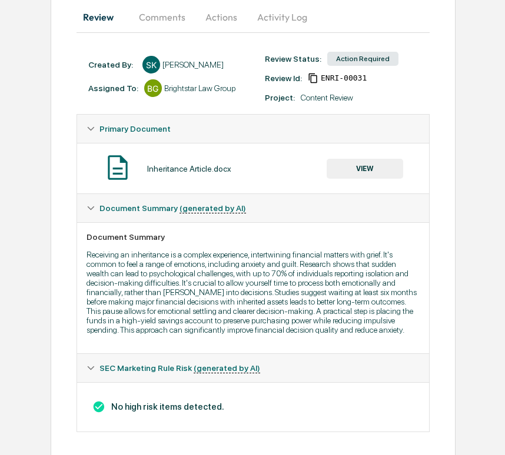
scroll to position [95, 0]
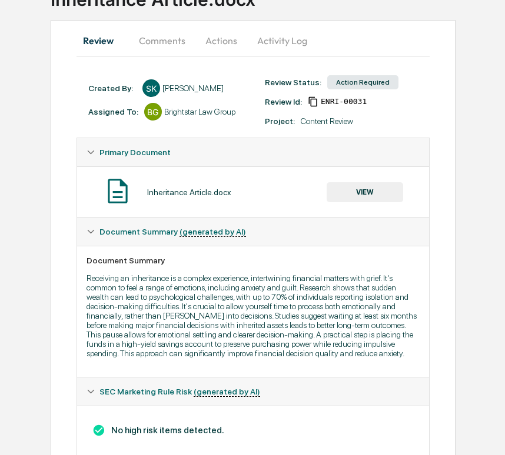
click at [345, 188] on button "VIEW" at bounding box center [364, 192] width 76 height 20
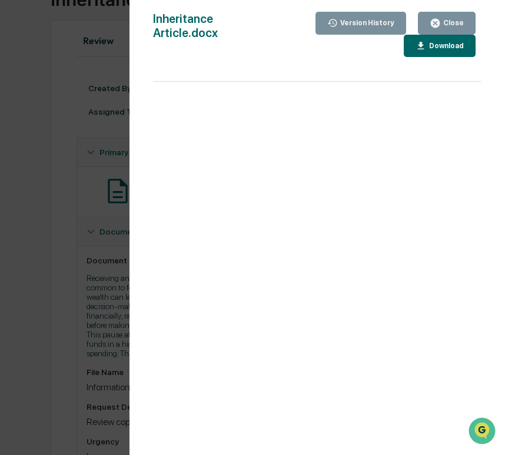
click at [415, 45] on icon "button" at bounding box center [420, 46] width 11 height 11
click at [81, 233] on div "Version History [DATE] 05:46 AM [PERSON_NAME] Inheritance Article.docx Close Ve…" at bounding box center [252, 227] width 505 height 455
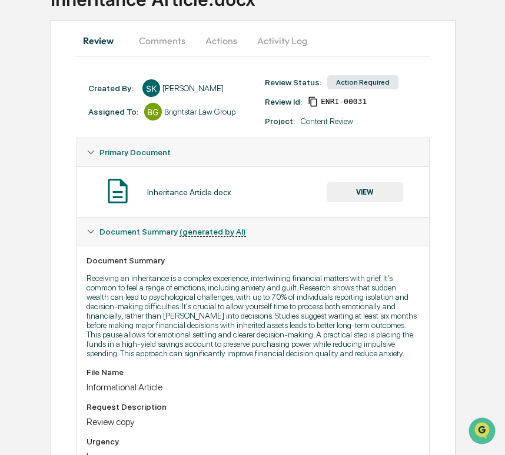
click at [223, 32] on button "Actions" at bounding box center [221, 40] width 53 height 28
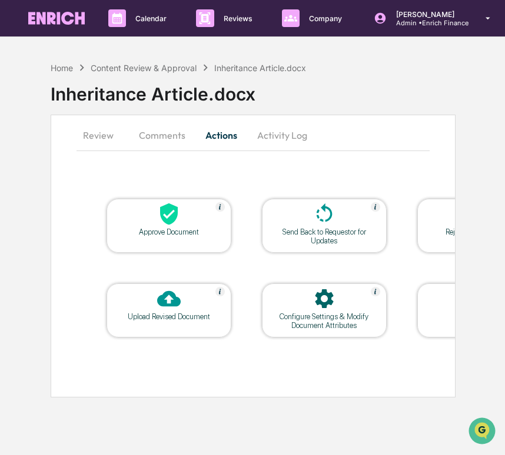
click at [164, 301] on icon at bounding box center [169, 299] width 24 height 16
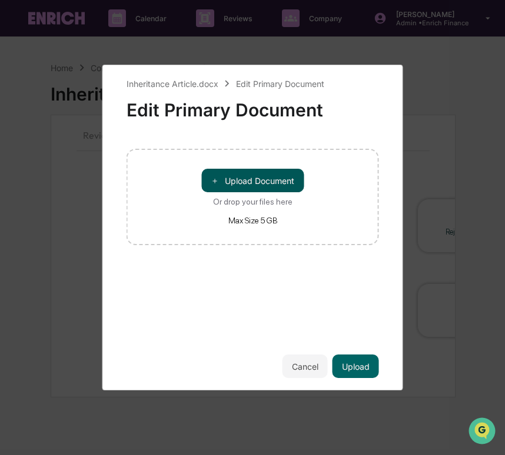
click at [243, 173] on button "＋ Upload Document" at bounding box center [252, 181] width 102 height 24
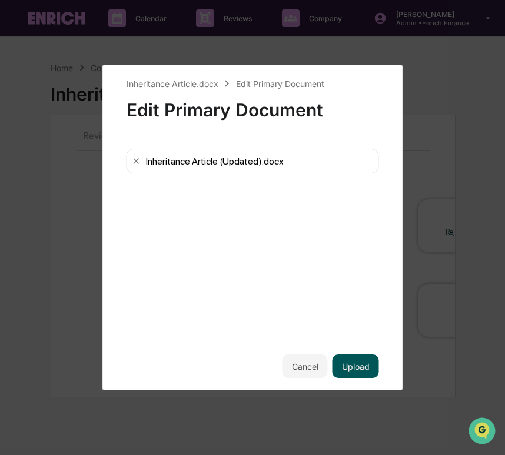
click at [352, 358] on button "Upload" at bounding box center [355, 367] width 46 height 24
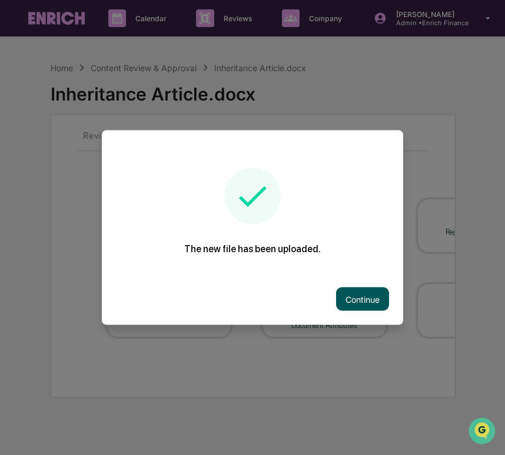
click at [362, 296] on button "Continue" at bounding box center [362, 300] width 53 height 24
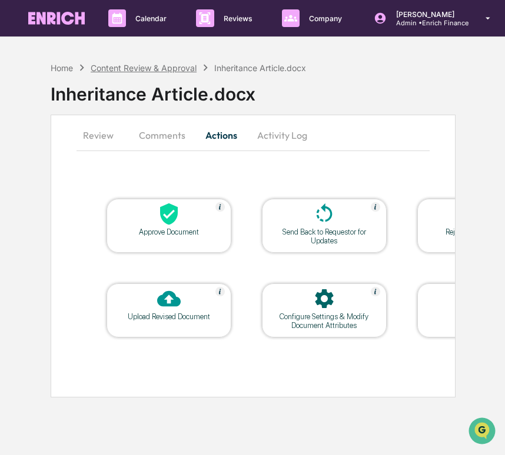
click at [162, 72] on div "Content Review & Approval" at bounding box center [144, 68] width 106 height 10
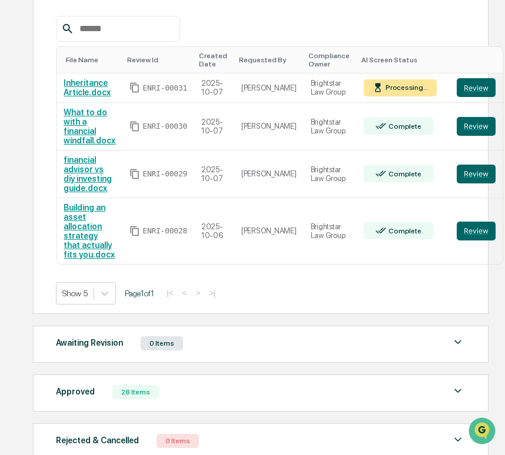
scroll to position [280, 0]
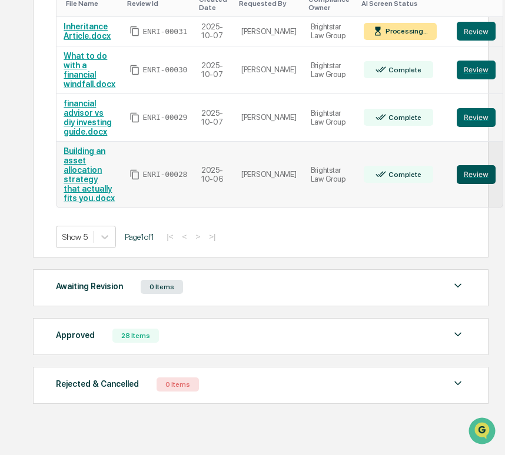
click at [470, 181] on button "Review" at bounding box center [475, 174] width 39 height 19
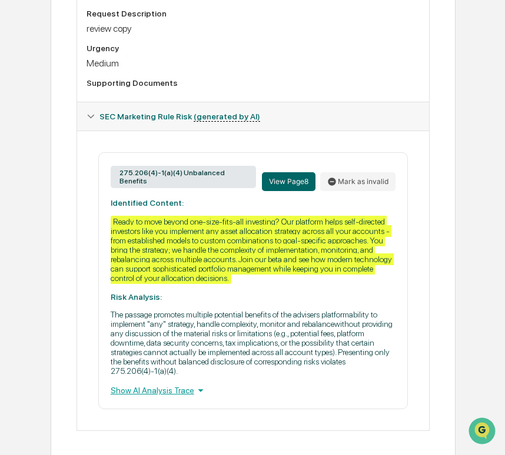
scroll to position [523, 0]
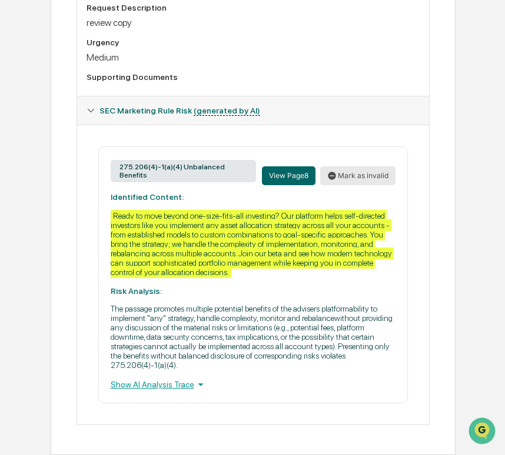
click at [369, 167] on button "Mark as invalid" at bounding box center [357, 175] width 75 height 19
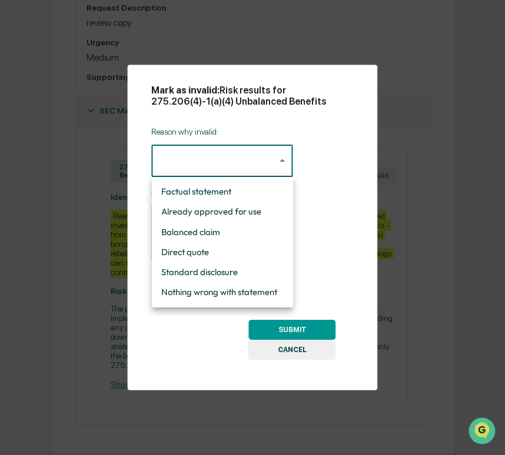
click at [313, 193] on div at bounding box center [252, 227] width 505 height 455
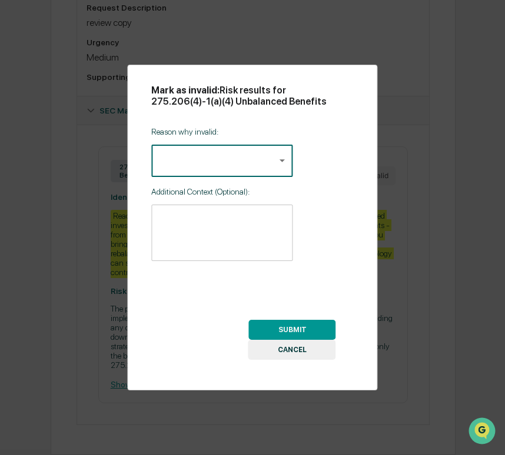
click at [291, 351] on button "CANCEL" at bounding box center [292, 350] width 88 height 20
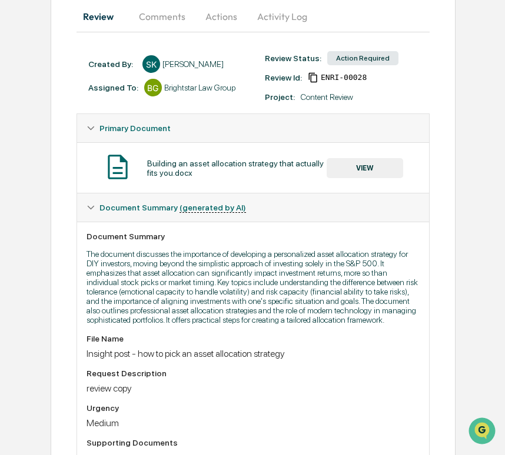
scroll to position [116, 0]
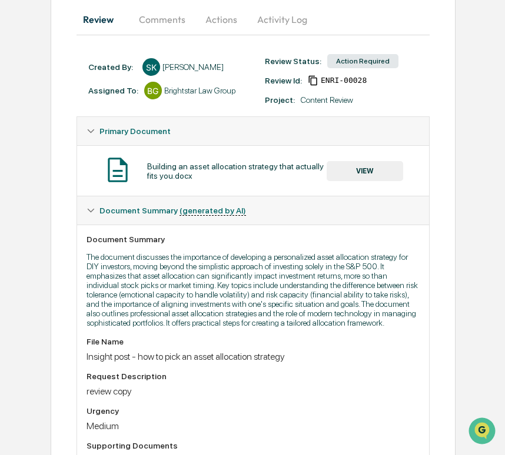
click at [353, 173] on button "VIEW" at bounding box center [364, 171] width 76 height 20
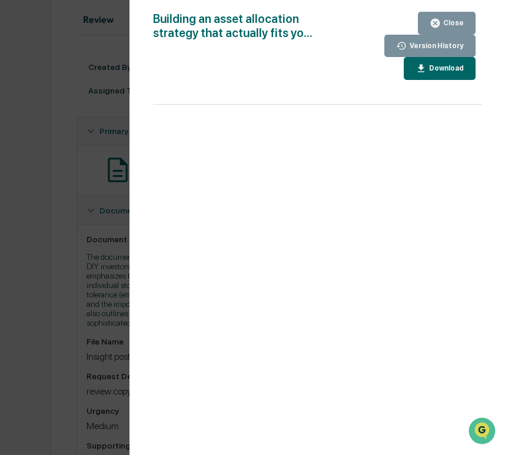
scroll to position [523, 0]
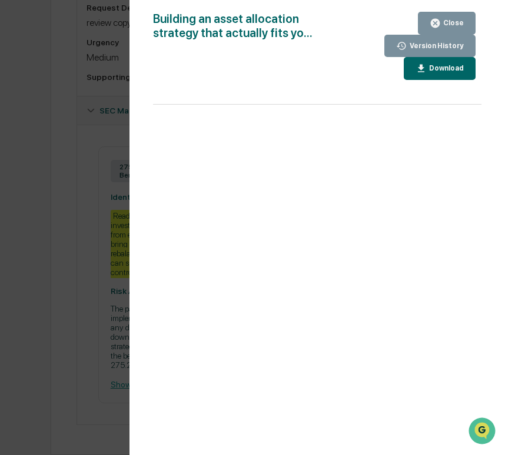
click at [406, 43] on icon "button" at bounding box center [401, 46] width 11 height 11
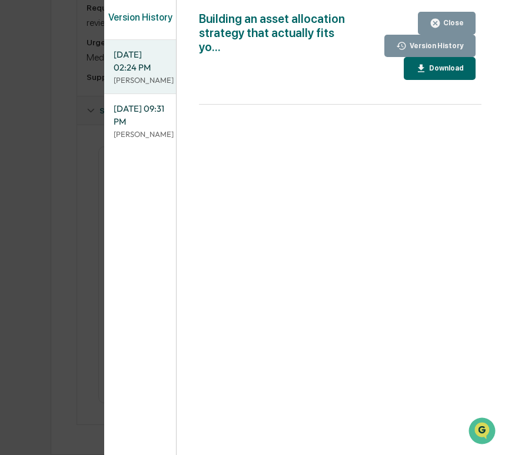
click at [141, 126] on span "[DATE] 09:31 PM" at bounding box center [139, 115] width 53 height 26
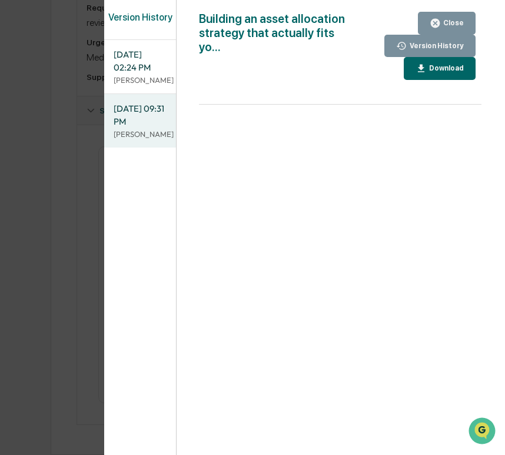
click at [143, 76] on p "[PERSON_NAME]" at bounding box center [139, 80] width 53 height 11
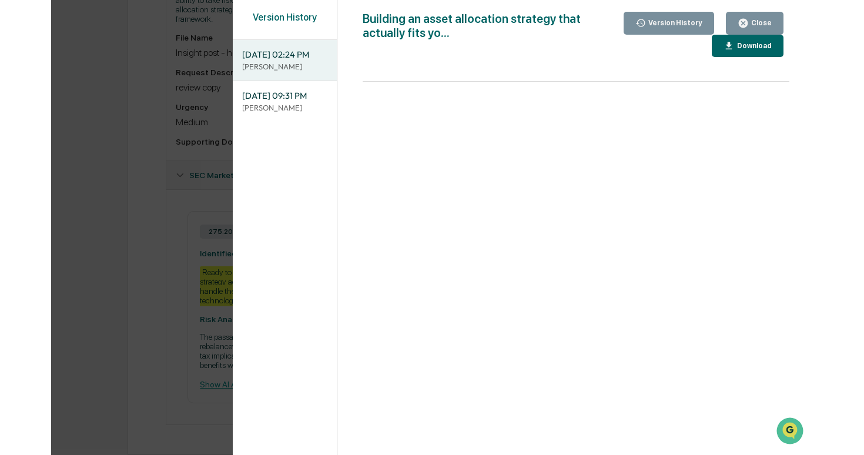
scroll to position [408, 0]
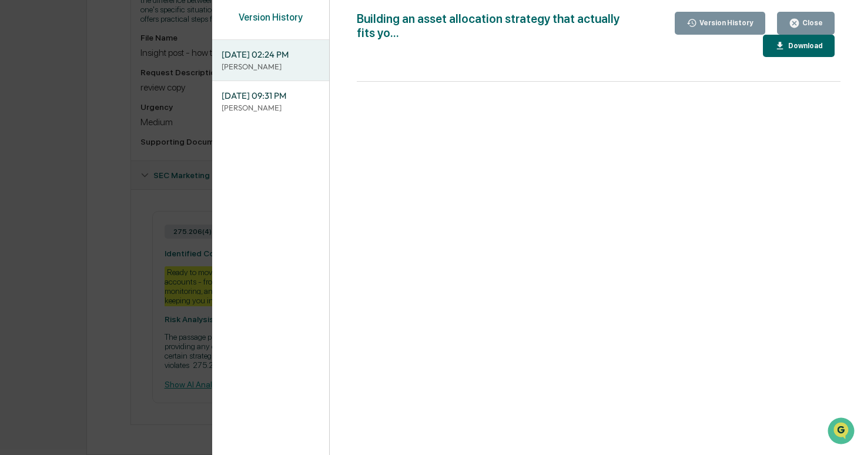
click at [504, 28] on div "Version History" at bounding box center [721, 23] width 68 height 11
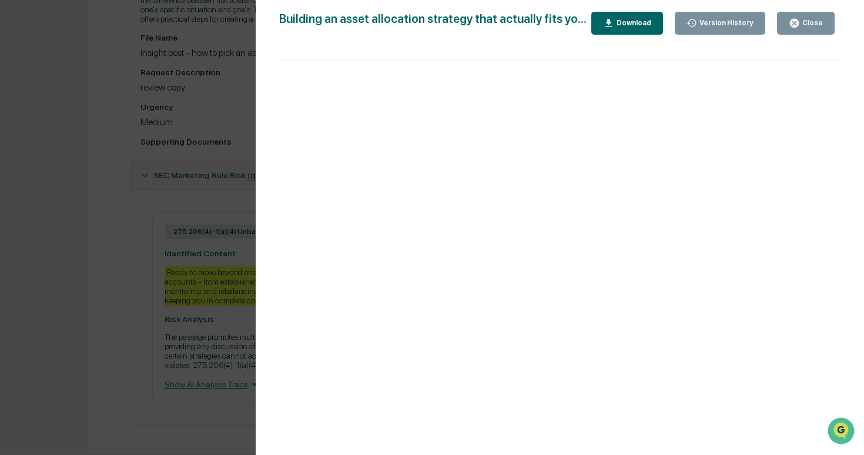
click at [504, 23] on button "Version History" at bounding box center [720, 23] width 91 height 23
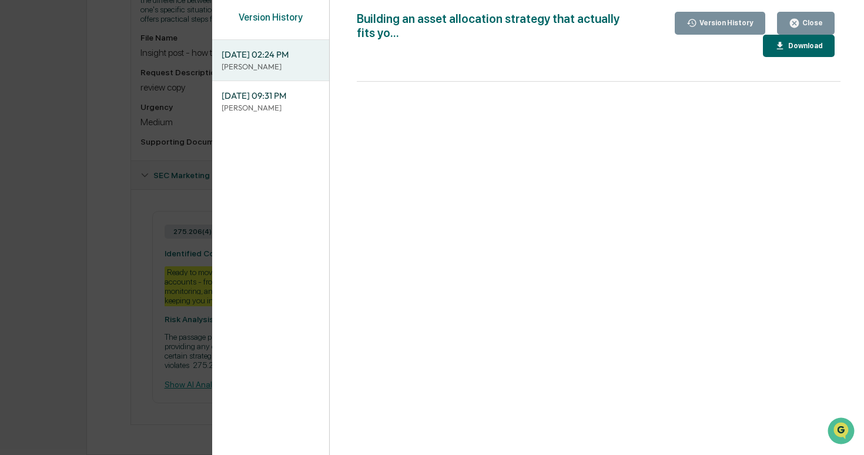
click at [299, 108] on p "[PERSON_NAME]" at bounding box center [271, 107] width 98 height 11
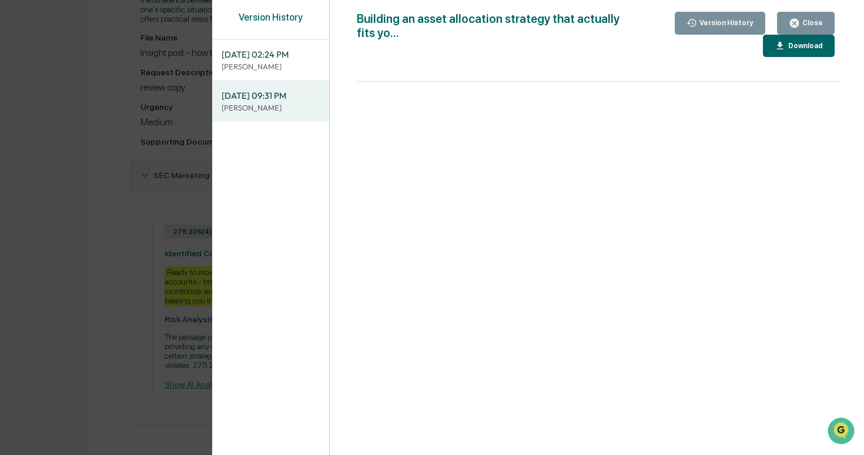
click at [131, 170] on div "Version History 10/07/2025, 02:24 PM Cece Ferraez 10/06/2025, 09:31 PM Sameer K…" at bounding box center [432, 227] width 864 height 455
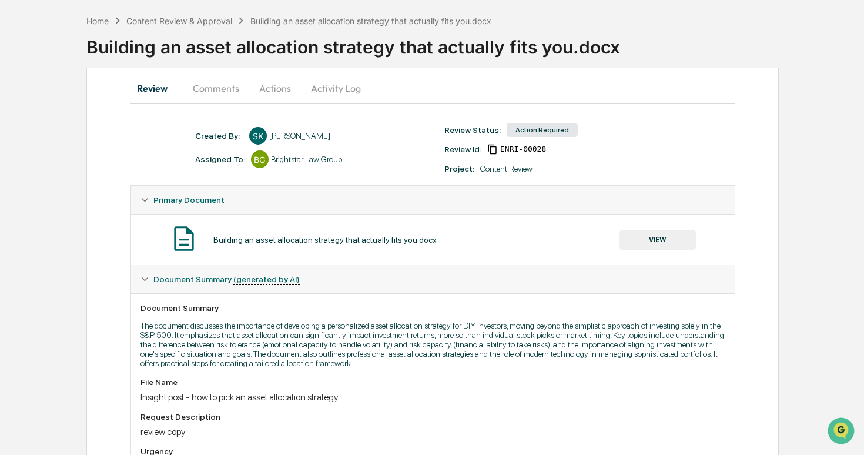
scroll to position [35, 0]
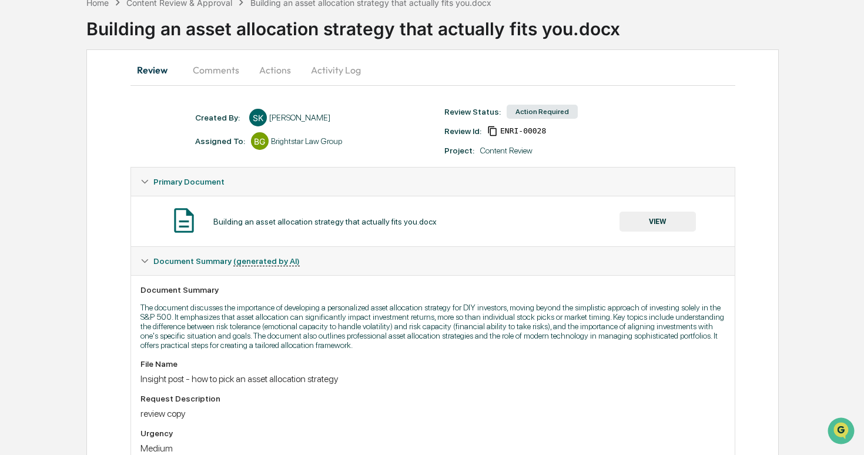
click at [223, 65] on button "Comments" at bounding box center [215, 70] width 65 height 28
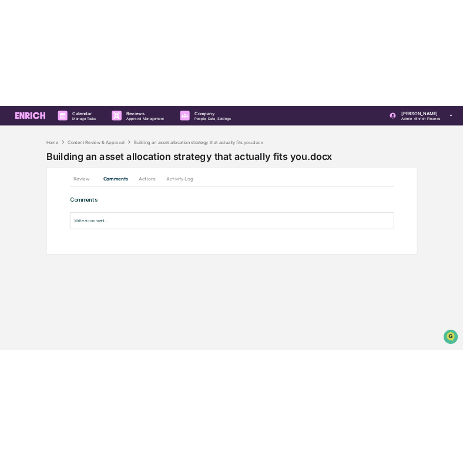
scroll to position [0, 0]
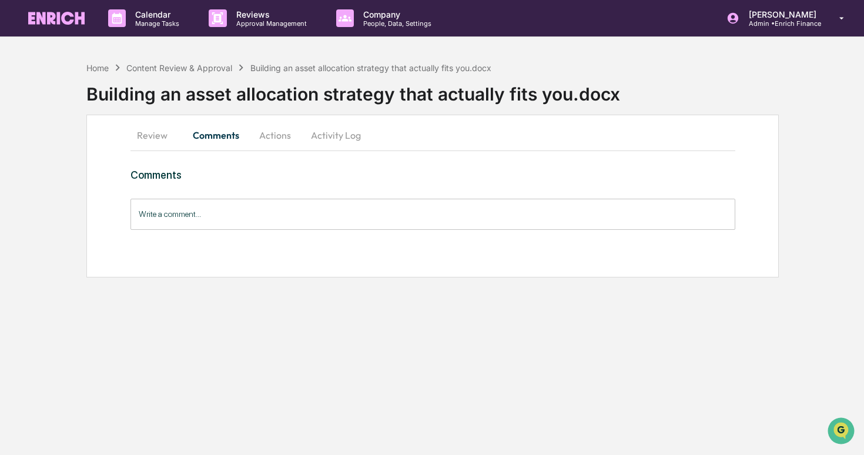
click at [313, 129] on button "Activity Log" at bounding box center [336, 135] width 69 height 28
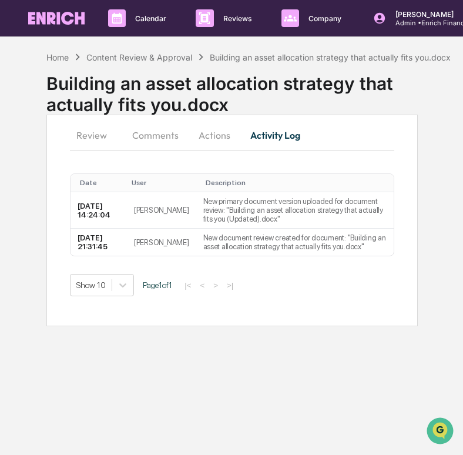
click at [104, 132] on button "Review" at bounding box center [96, 135] width 53 height 28
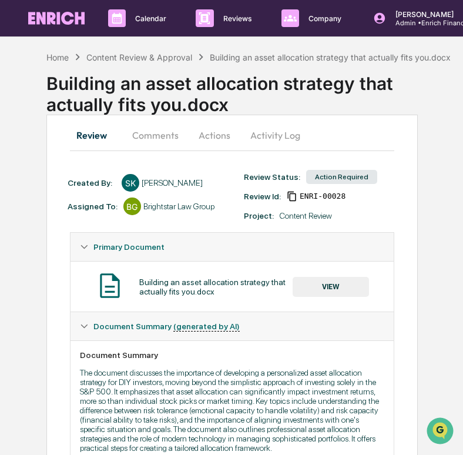
click at [178, 138] on button "Comments" at bounding box center [155, 135] width 65 height 28
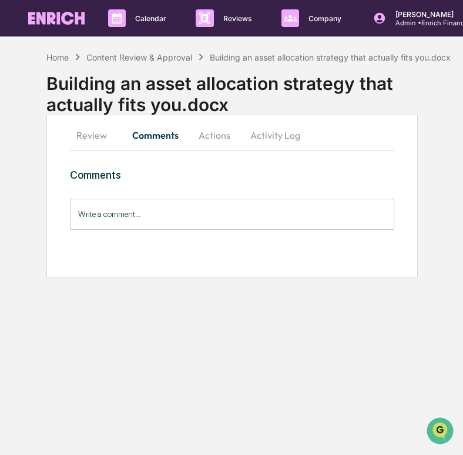
click at [200, 137] on button "Actions" at bounding box center [214, 135] width 53 height 28
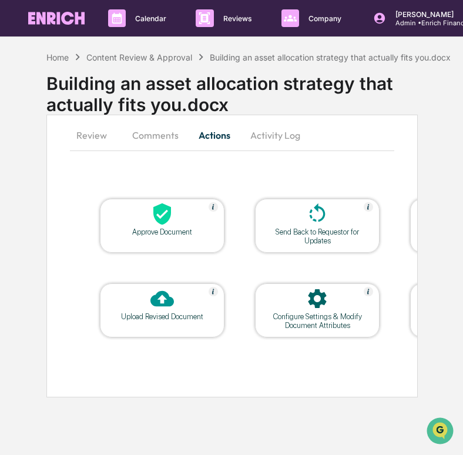
click at [96, 134] on button "Review" at bounding box center [96, 135] width 53 height 28
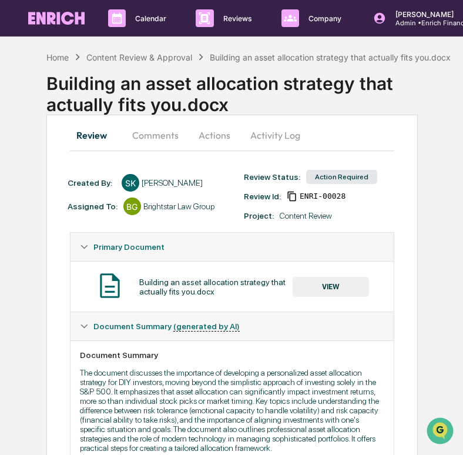
click at [334, 288] on button "VIEW" at bounding box center [331, 287] width 76 height 20
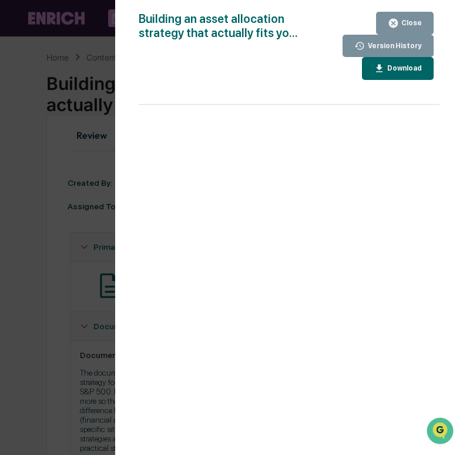
click at [349, 48] on button "Version History" at bounding box center [388, 46] width 91 height 23
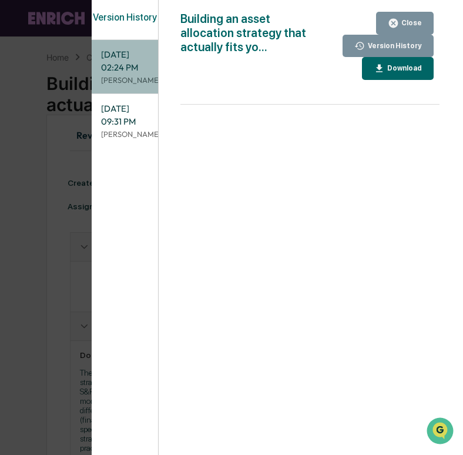
click at [127, 86] on p "[PERSON_NAME]" at bounding box center [125, 80] width 48 height 11
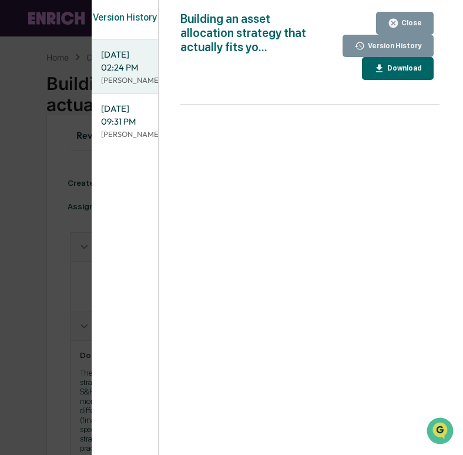
click at [69, 135] on div "Version History [DATE] 02:24 PM [PERSON_NAME] [DATE] 09:31 PM [PERSON_NAME] Bui…" at bounding box center [231, 227] width 463 height 455
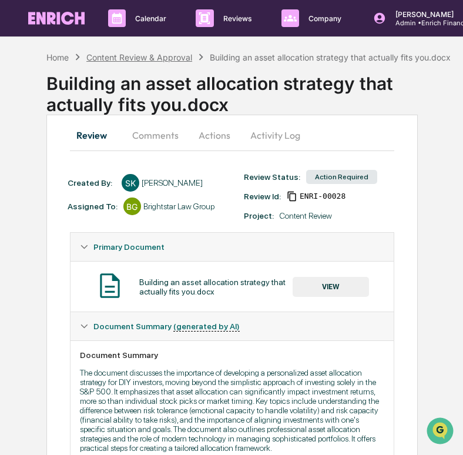
click at [159, 54] on div "Content Review & Approval" at bounding box center [139, 57] width 106 height 10
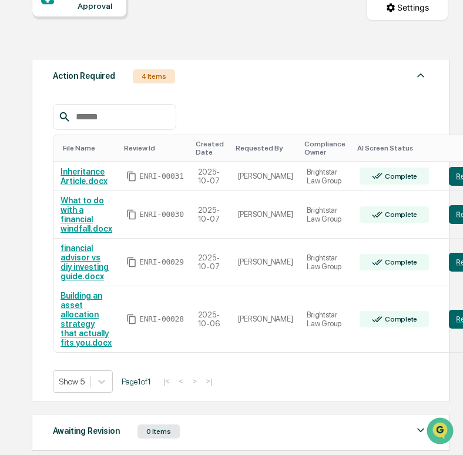
scroll to position [132, 0]
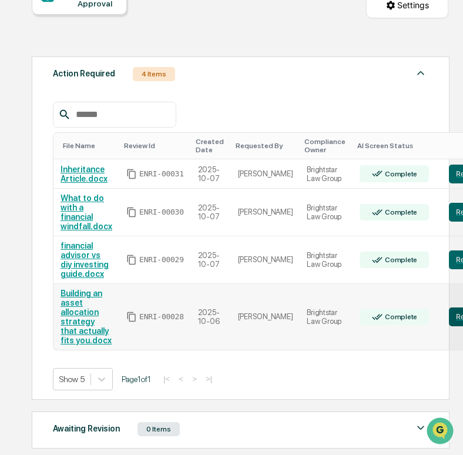
click at [449, 321] on button "Review" at bounding box center [468, 317] width 39 height 19
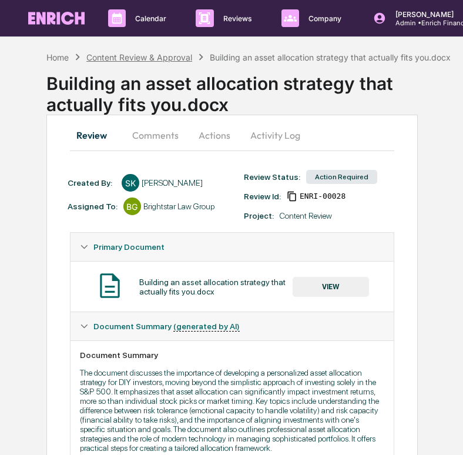
click at [133, 56] on div "Content Review & Approval" at bounding box center [139, 57] width 106 height 10
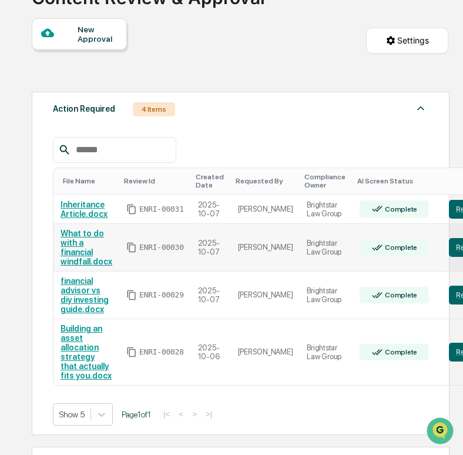
scroll to position [98, 0]
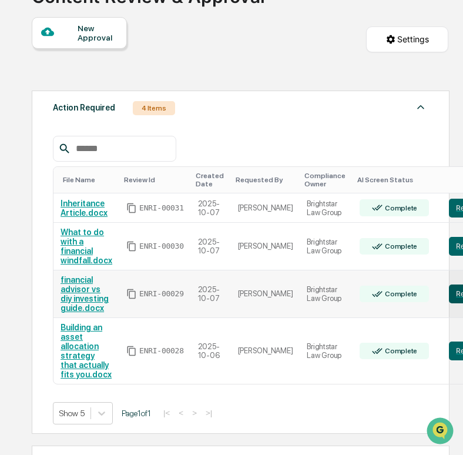
click at [449, 296] on button "Review" at bounding box center [468, 294] width 39 height 19
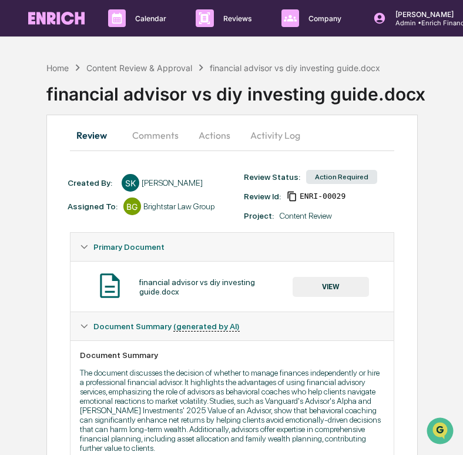
click at [258, 132] on button "Activity Log" at bounding box center [275, 135] width 69 height 28
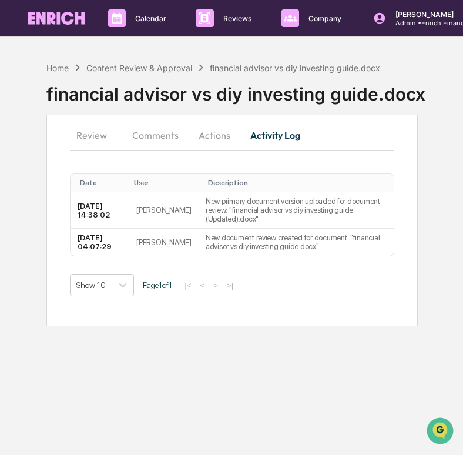
click at [89, 141] on button "Review" at bounding box center [96, 135] width 53 height 28
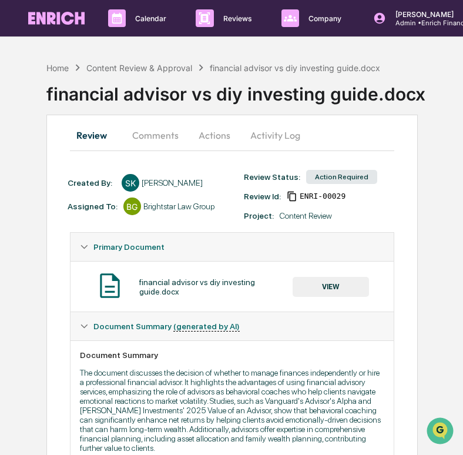
click at [330, 287] on button "VIEW" at bounding box center [331, 287] width 76 height 20
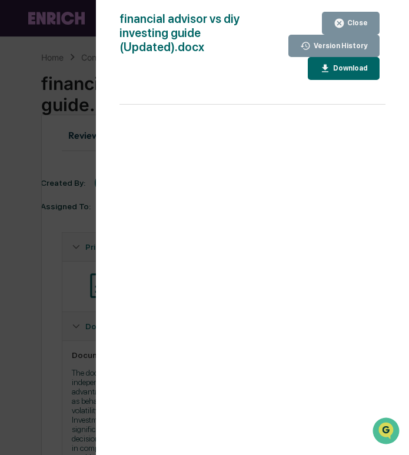
click at [39, 201] on div "Version History 10/07/2025, 02:38 PM Cece Ferraez 10/07/2025, 04:07 AM Sameer K…" at bounding box center [204, 227] width 409 height 455
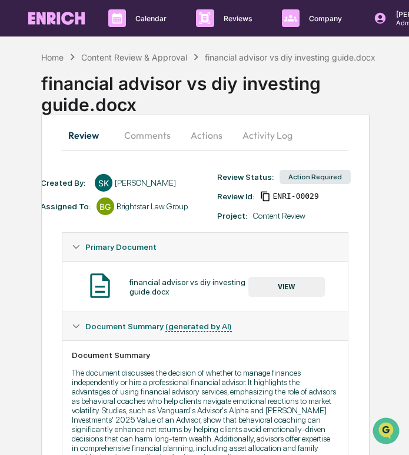
click at [203, 140] on button "Actions" at bounding box center [206, 135] width 53 height 28
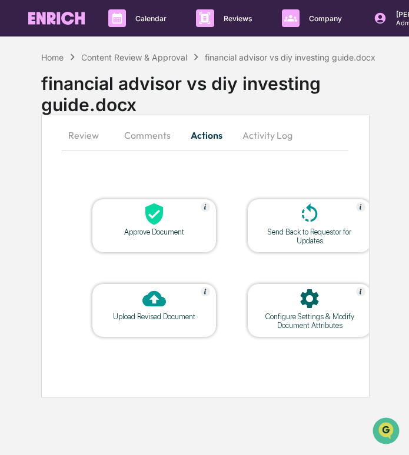
click at [251, 143] on button "Activity Log" at bounding box center [267, 135] width 69 height 28
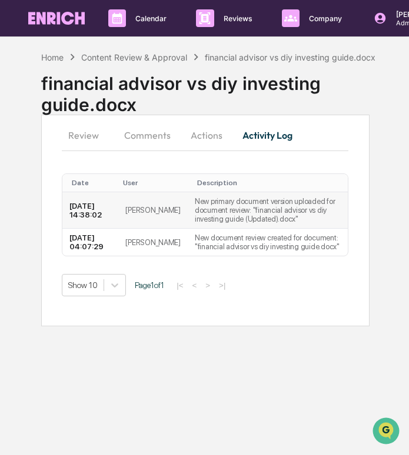
click at [188, 213] on td "New primary document version uploaded for document review: "financial advisor v…" at bounding box center [268, 210] width 160 height 36
click at [88, 201] on td "2025-10-07 14:38:02" at bounding box center [90, 210] width 56 height 36
click at [79, 143] on button "Review" at bounding box center [88, 135] width 53 height 28
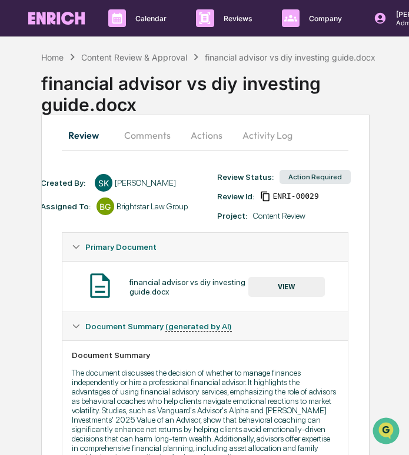
click at [272, 281] on button "VIEW" at bounding box center [286, 287] width 76 height 20
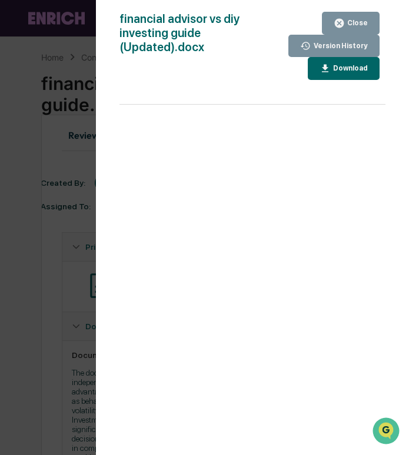
click at [82, 206] on div "Version History 10/07/2025, 02:38 PM Cece Ferraez 10/07/2025, 04:07 AM Sameer K…" at bounding box center [204, 227] width 409 height 455
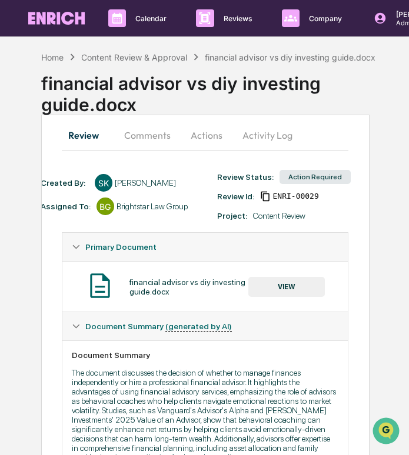
click at [213, 144] on button "Actions" at bounding box center [206, 135] width 53 height 28
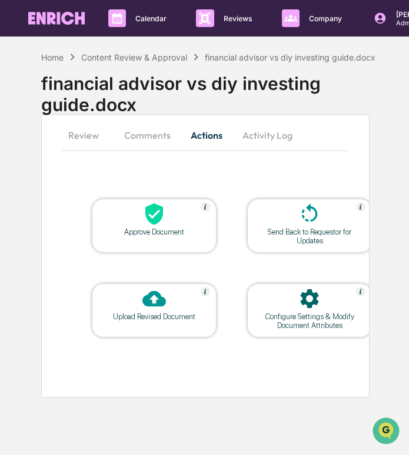
click at [155, 330] on div "Upload Revised Document" at bounding box center [154, 310] width 125 height 54
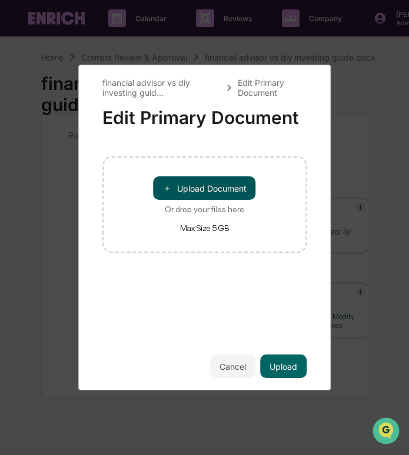
click at [215, 193] on button "＋ Upload Document" at bounding box center [204, 188] width 102 height 24
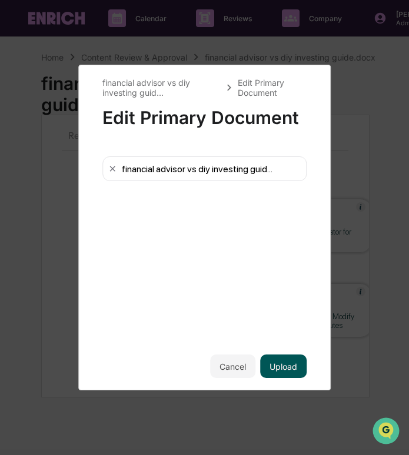
click at [278, 363] on button "Upload" at bounding box center [283, 367] width 46 height 24
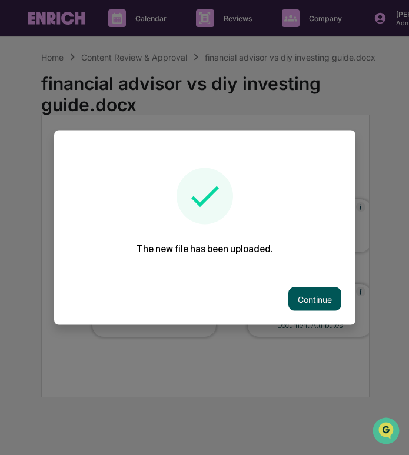
click at [306, 304] on button "Continue" at bounding box center [314, 300] width 53 height 24
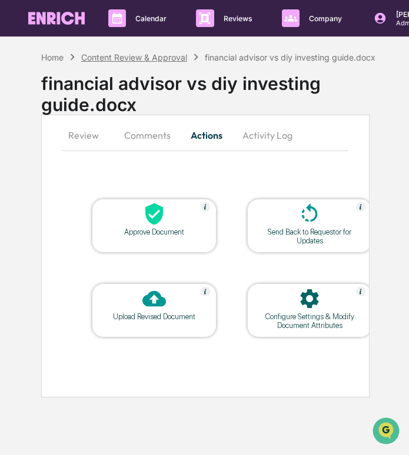
click at [99, 54] on div "Content Review & Approval" at bounding box center [134, 57] width 106 height 10
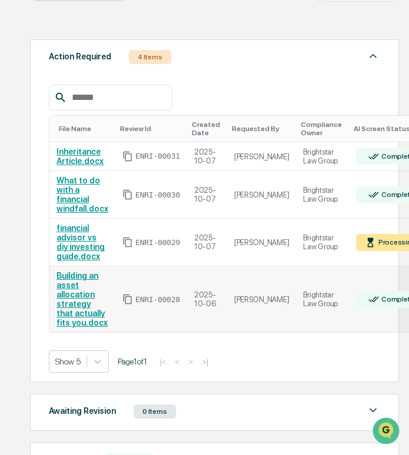
scroll to position [0, 59]
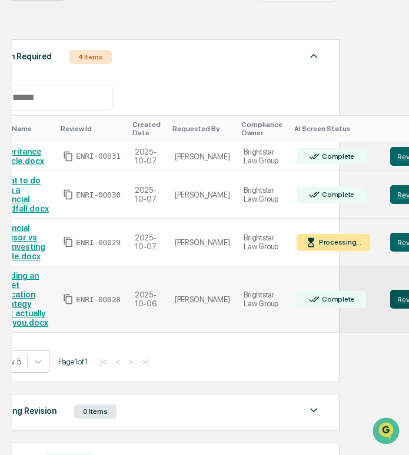
click at [390, 300] on button "Review" at bounding box center [409, 299] width 39 height 19
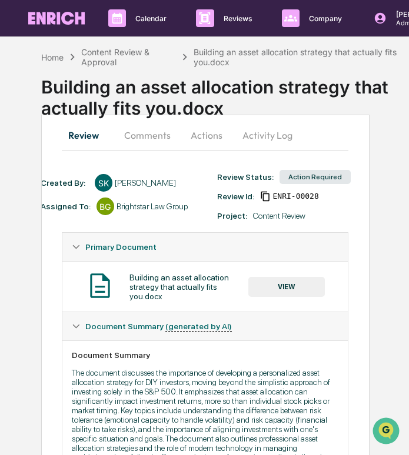
click at [249, 126] on button "Activity Log" at bounding box center [267, 135] width 69 height 28
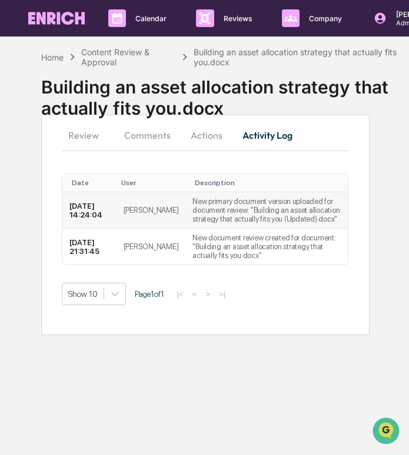
click at [238, 214] on td "New primary document version uploaded for document review: "Building an asset a…" at bounding box center [266, 210] width 162 height 36
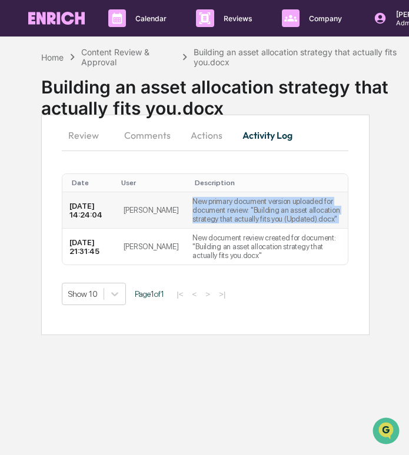
click at [238, 214] on td "New primary document version uploaded for document review: "Building an asset a…" at bounding box center [266, 210] width 162 height 36
click at [97, 149] on button "Review" at bounding box center [88, 135] width 53 height 28
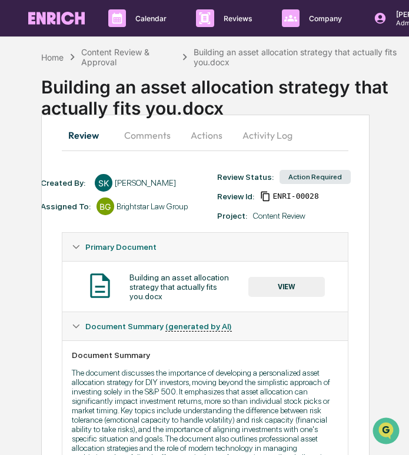
click at [272, 285] on button "VIEW" at bounding box center [286, 287] width 76 height 20
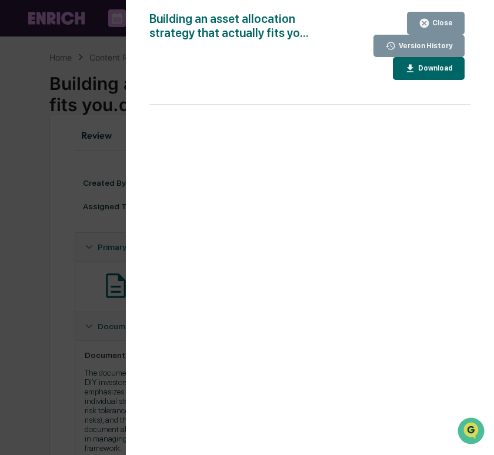
click at [408, 19] on icon "button" at bounding box center [424, 23] width 9 height 9
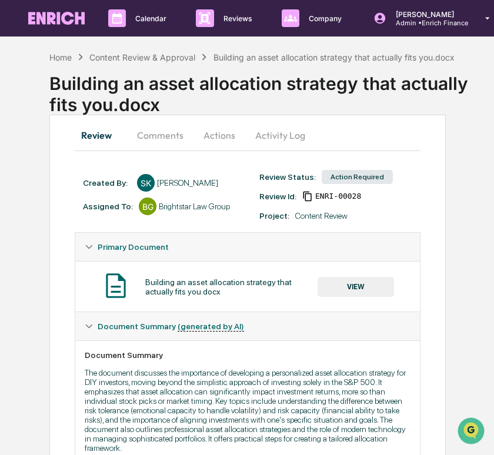
click at [273, 136] on button "Activity Log" at bounding box center [280, 135] width 69 height 28
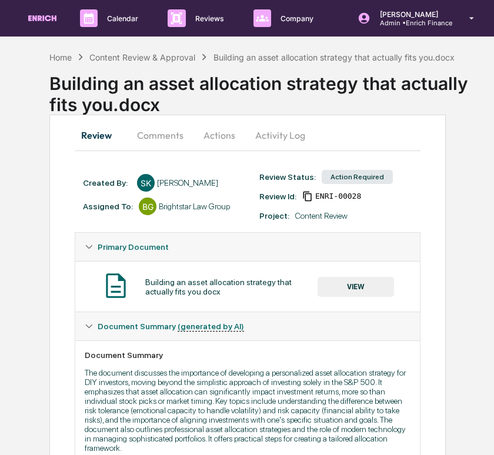
click at [281, 134] on button "Activity Log" at bounding box center [280, 135] width 69 height 28
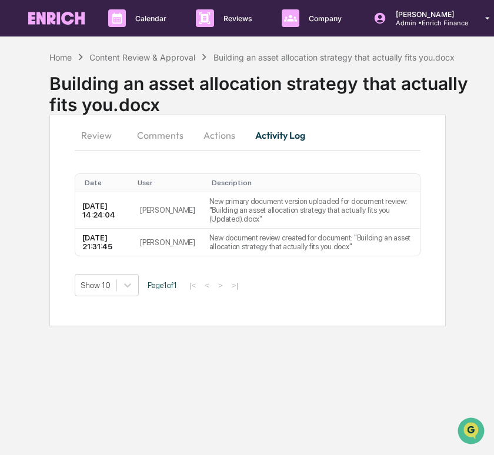
click at [93, 141] on button "Review" at bounding box center [101, 135] width 53 height 28
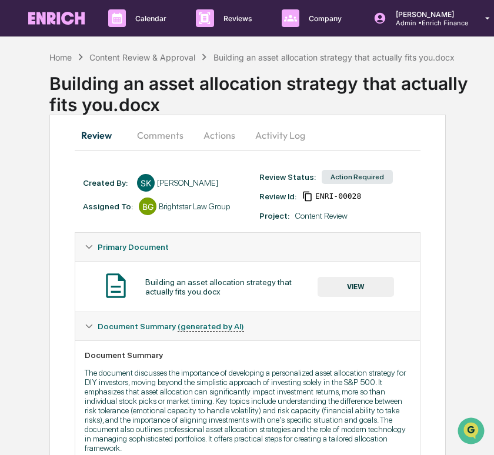
click at [217, 137] on button "Actions" at bounding box center [219, 135] width 53 height 28
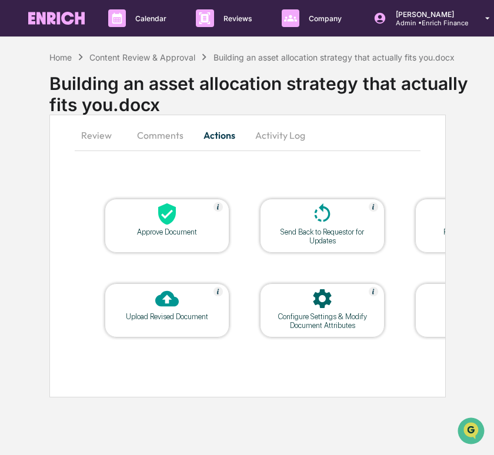
click at [147, 321] on div "Upload Revised Document" at bounding box center [167, 310] width 125 height 54
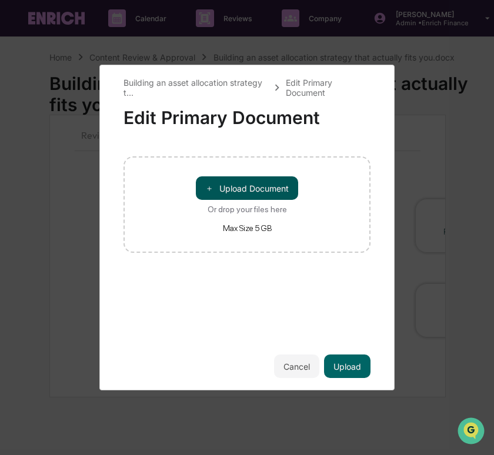
click at [245, 188] on button "＋ Upload Document" at bounding box center [247, 188] width 102 height 24
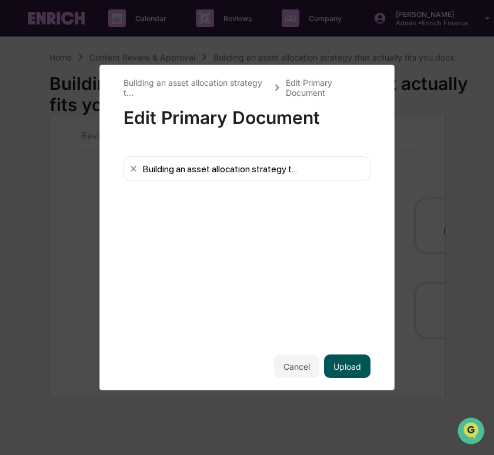
click at [362, 367] on button "Upload" at bounding box center [347, 367] width 46 height 24
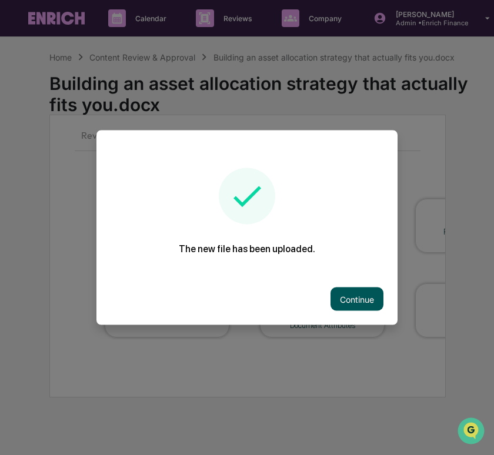
click at [338, 291] on button "Continue" at bounding box center [356, 300] width 53 height 24
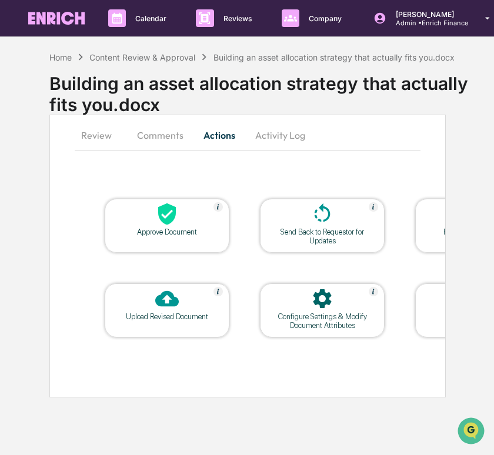
click at [102, 138] on button "Review" at bounding box center [101, 135] width 53 height 28
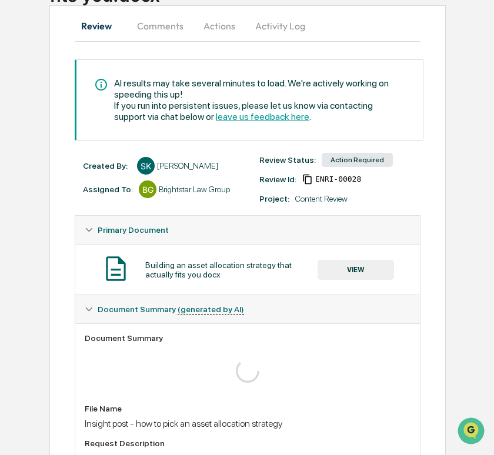
scroll to position [116, 0]
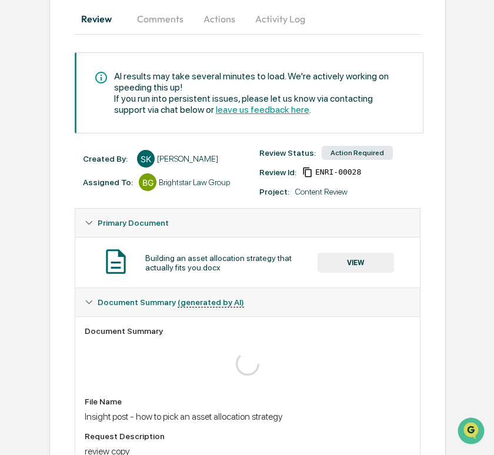
click at [328, 263] on button "VIEW" at bounding box center [356, 263] width 76 height 20
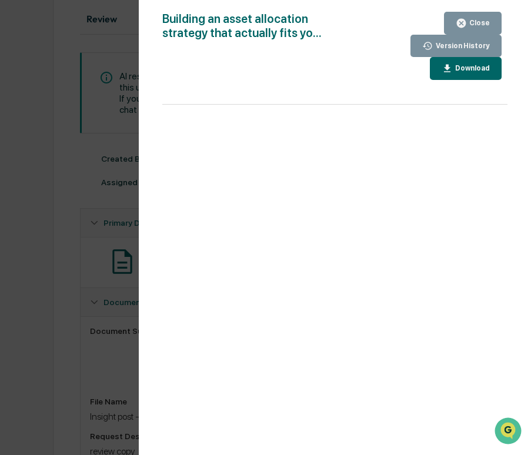
click at [22, 202] on div "Version History 10/07/2025, 03:12 PM Cece Ferraez 10/07/2025, 02:24 PM Cece Fer…" at bounding box center [265, 227] width 531 height 455
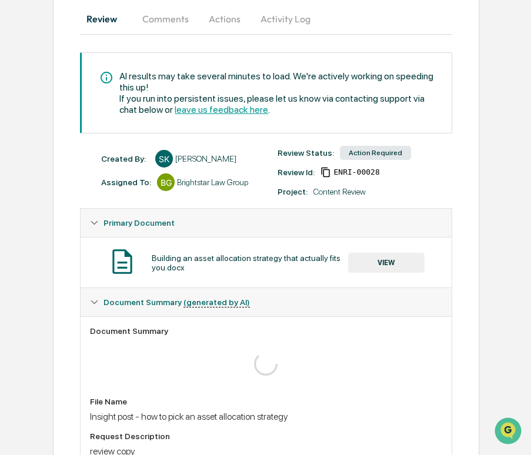
scroll to position [0, 0]
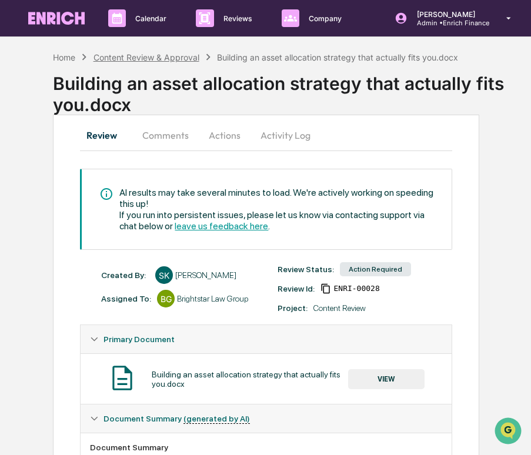
click at [148, 56] on div "Content Review & Approval" at bounding box center [147, 57] width 106 height 10
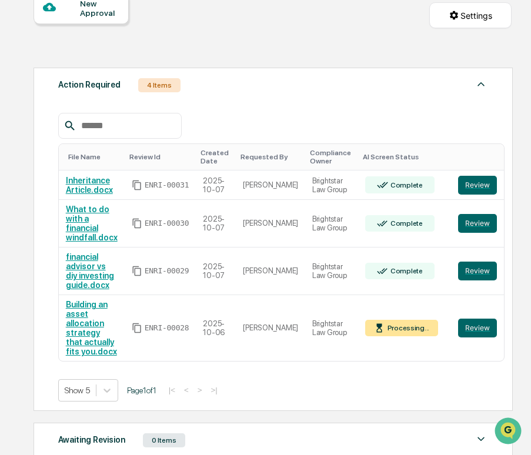
scroll to position [123, 0]
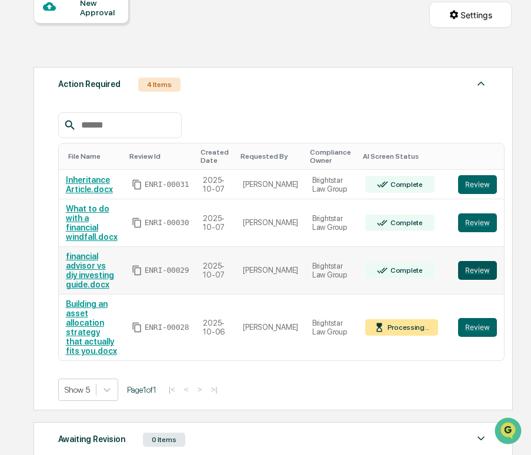
click at [472, 280] on button "Review" at bounding box center [477, 270] width 39 height 19
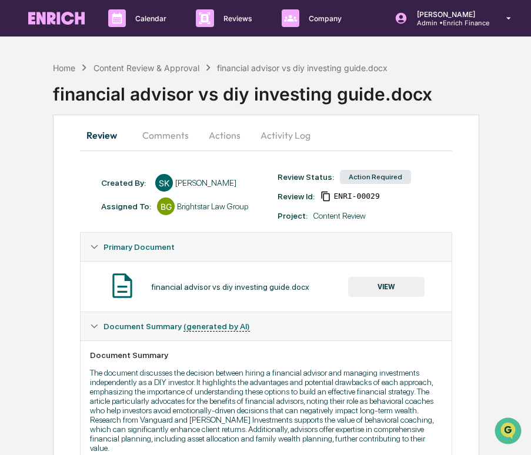
click at [496, 422] on div at bounding box center [509, 430] width 32 height 29
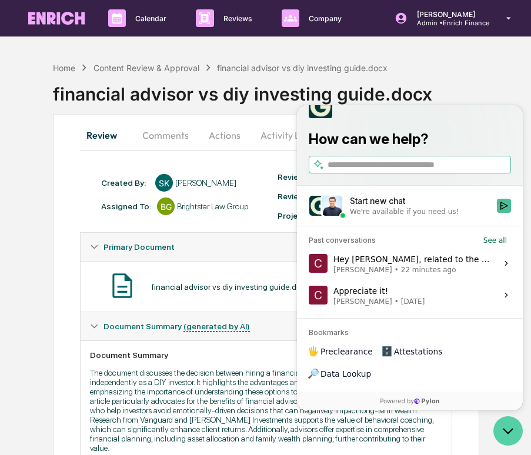
click at [505, 423] on icon "Open customer support" at bounding box center [507, 430] width 29 height 29
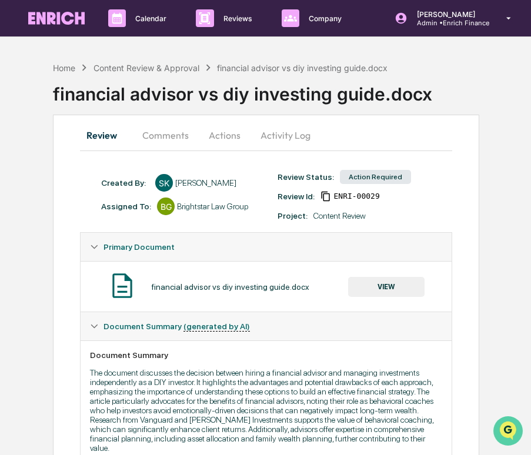
click at [505, 423] on img "Open customer support" at bounding box center [507, 431] width 29 height 24
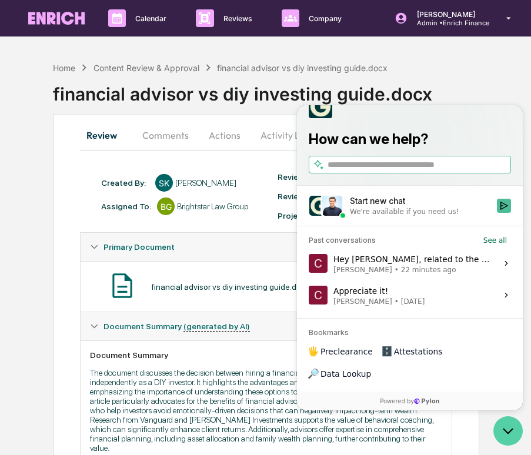
click at [505, 423] on icon "Open customer support" at bounding box center [507, 430] width 29 height 29
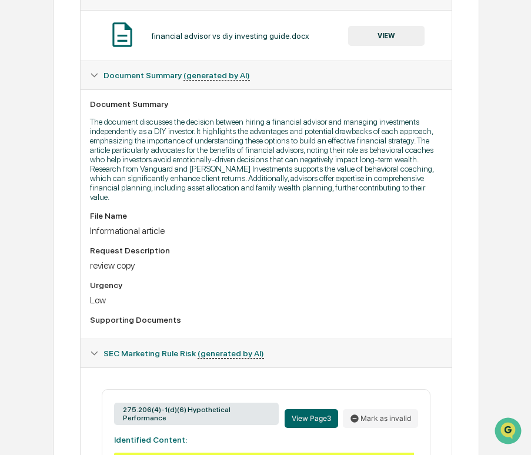
scroll to position [133, 0]
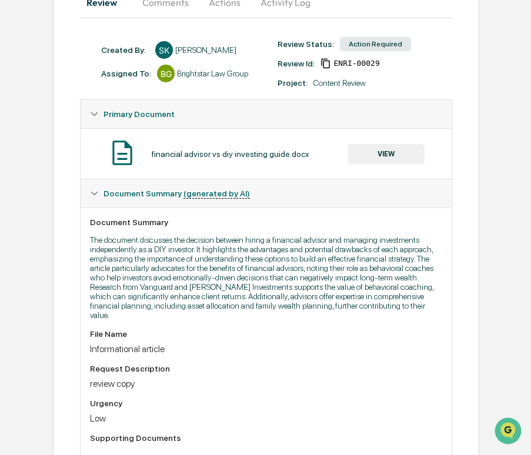
click at [398, 149] on button "VIEW" at bounding box center [386, 154] width 76 height 20
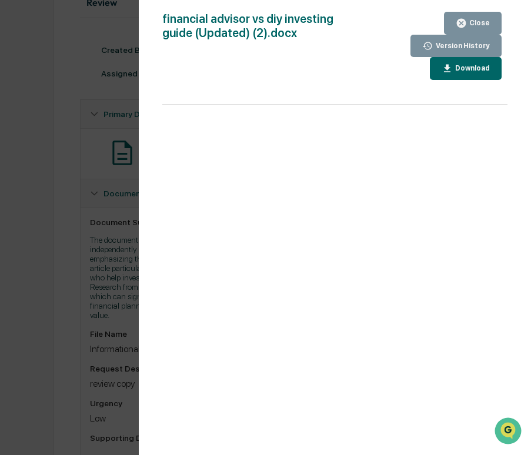
click at [84, 178] on div "Version History [DATE] 03:08 PM [PERSON_NAME] [DATE] 02:38 PM [PERSON_NAME] [DA…" at bounding box center [265, 227] width 531 height 455
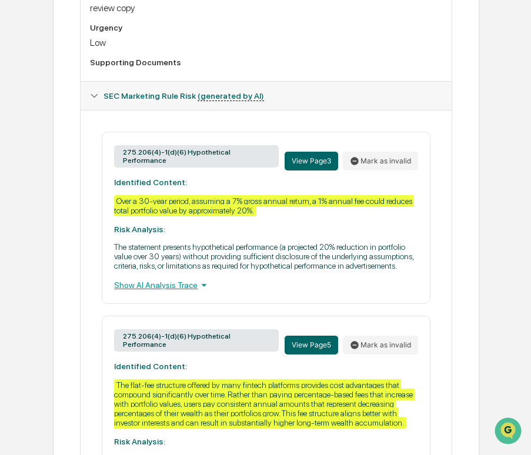
scroll to position [509, 0]
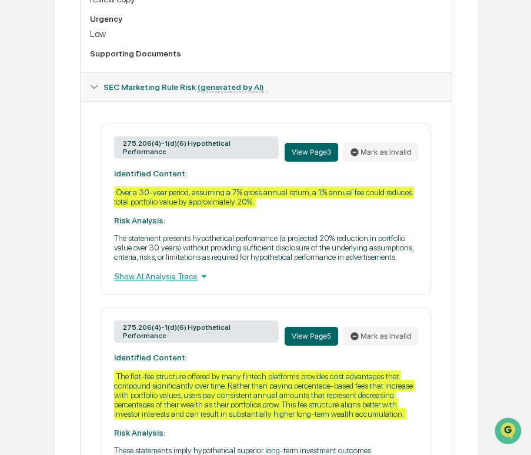
click at [295, 262] on p "The statement presents hypothetical performance (a projected 20% reduction in p…" at bounding box center [265, 247] width 303 height 28
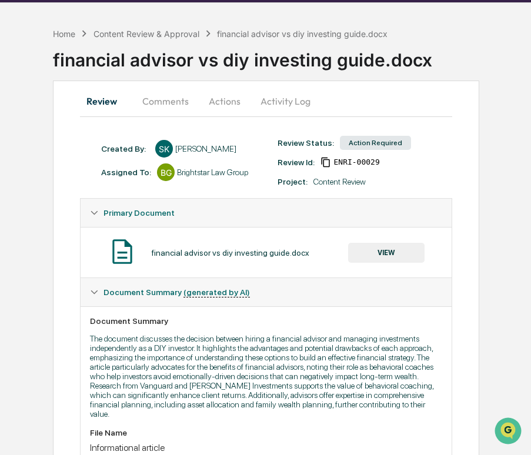
scroll to position [0, 0]
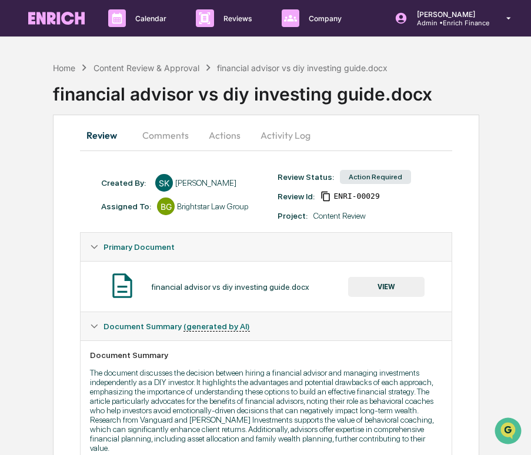
click at [291, 143] on button "Activity Log" at bounding box center [285, 135] width 69 height 28
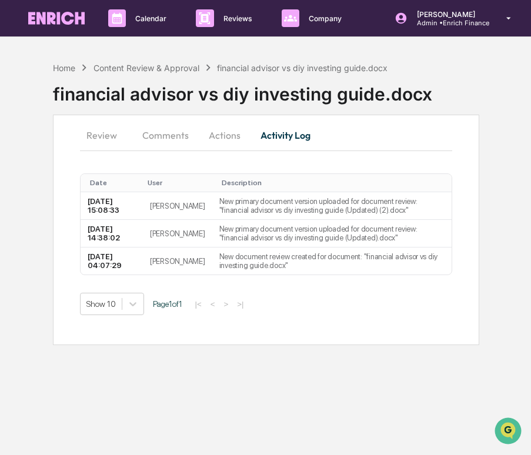
click at [95, 137] on button "Review" at bounding box center [106, 135] width 53 height 28
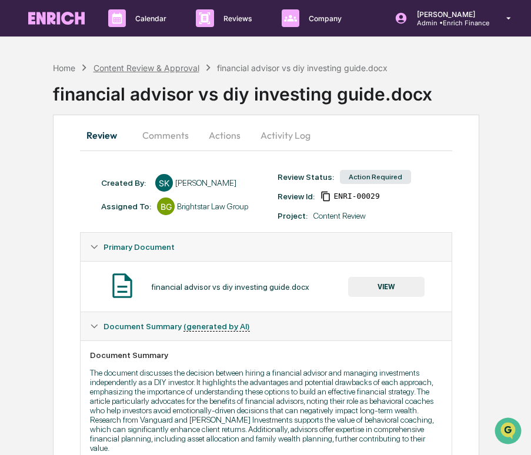
click at [144, 64] on div "Content Review & Approval" at bounding box center [147, 68] width 106 height 10
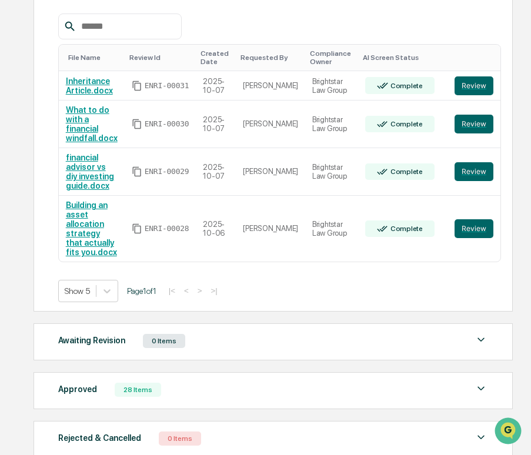
scroll to position [202, 0]
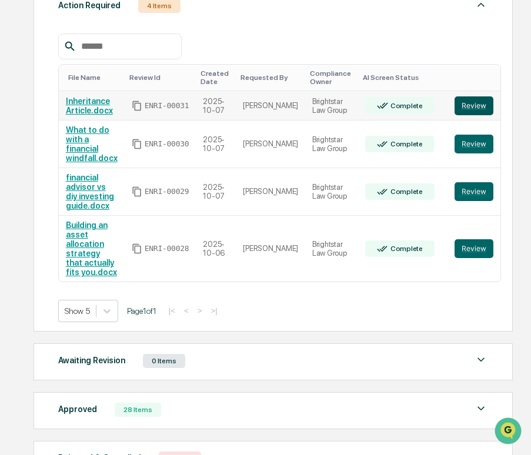
click at [456, 102] on button "Review" at bounding box center [474, 105] width 39 height 19
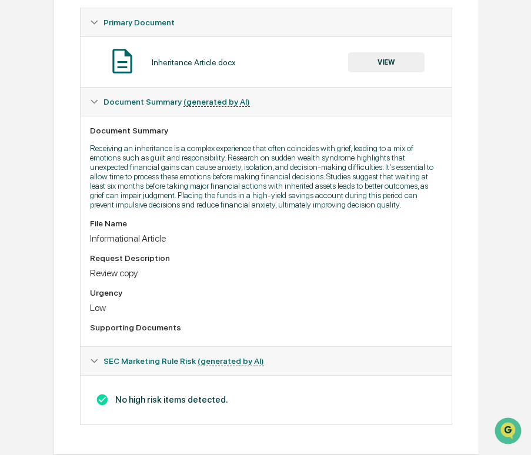
scroll to position [44, 0]
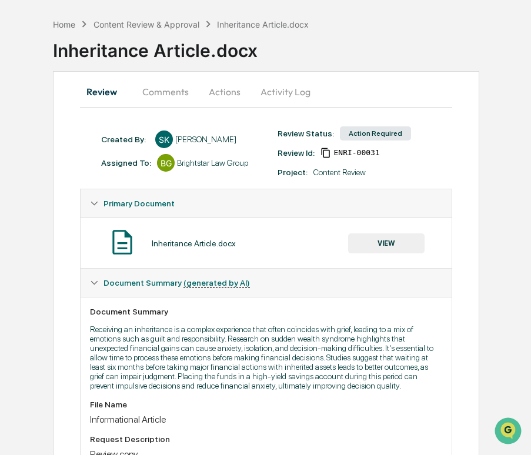
click at [271, 99] on button "Activity Log" at bounding box center [285, 92] width 69 height 28
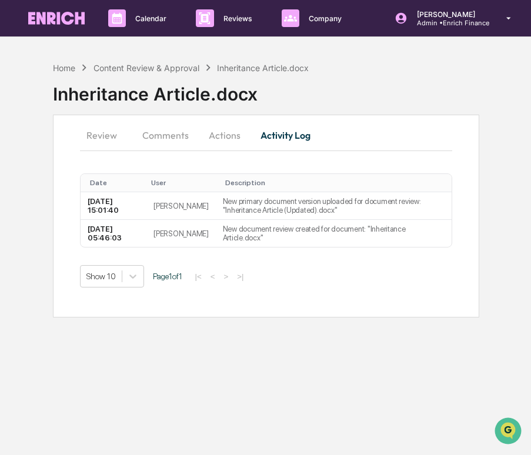
scroll to position [0, 0]
click at [175, 138] on button "Comments" at bounding box center [165, 135] width 65 height 28
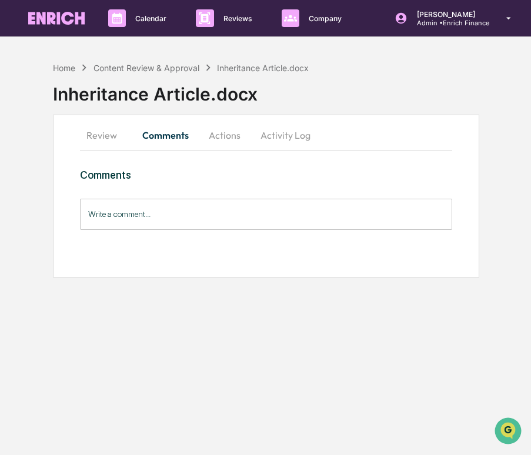
click at [194, 215] on input "Write a comment..." at bounding box center [266, 214] width 372 height 31
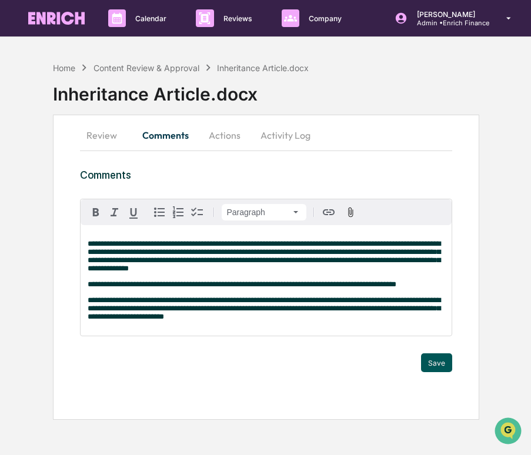
click at [433, 369] on button "Save" at bounding box center [436, 362] width 31 height 19
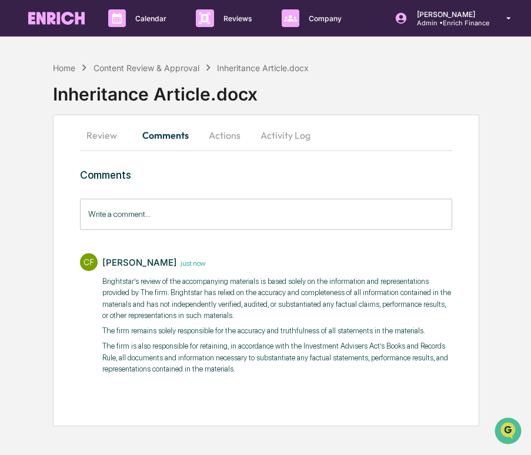
click at [298, 139] on button "Activity Log" at bounding box center [285, 135] width 69 height 28
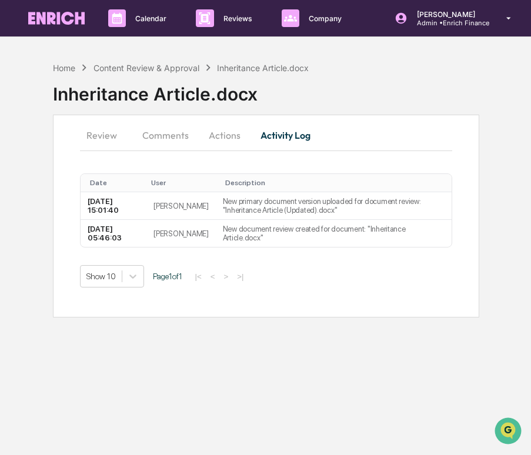
click at [227, 142] on button "Actions" at bounding box center [224, 135] width 53 height 28
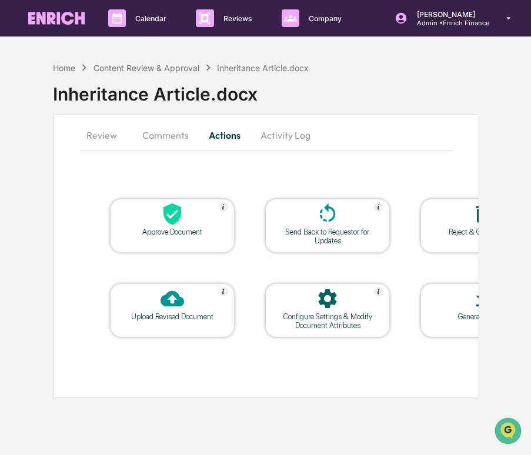
click at [167, 219] on icon at bounding box center [172, 214] width 18 height 22
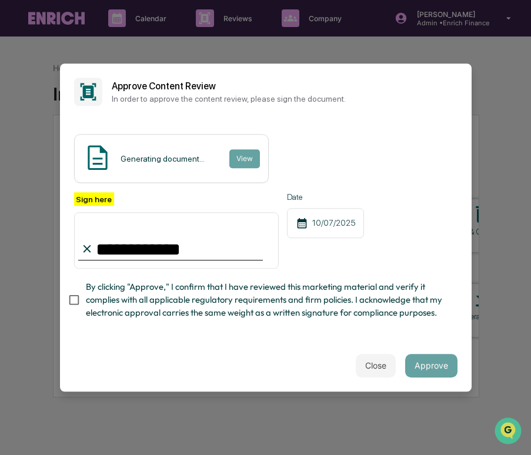
type input "**********"
click at [196, 307] on span "By clicking "Approve," I confirm that I have reviewed this marketing material a…" at bounding box center [267, 300] width 362 height 39
click at [424, 365] on button "Approve" at bounding box center [431, 366] width 52 height 24
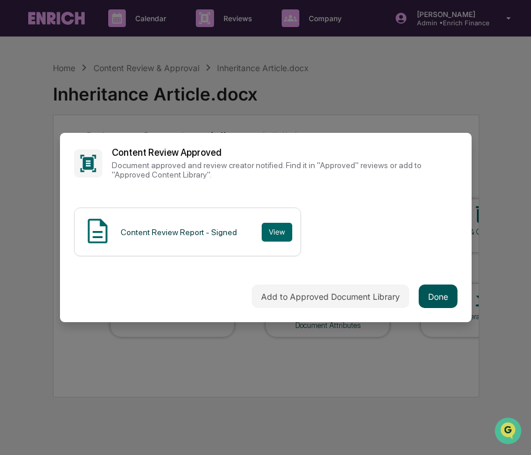
click at [447, 306] on button "Done" at bounding box center [438, 297] width 39 height 24
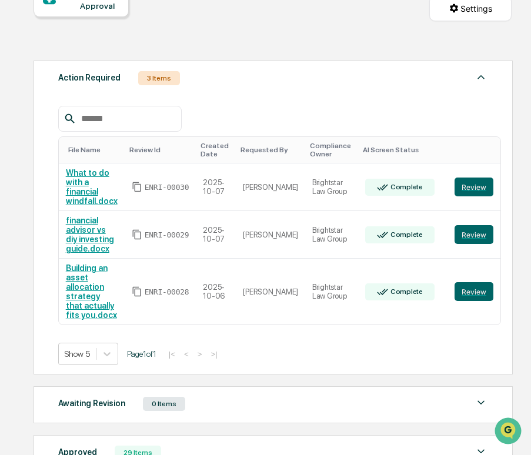
scroll to position [131, 0]
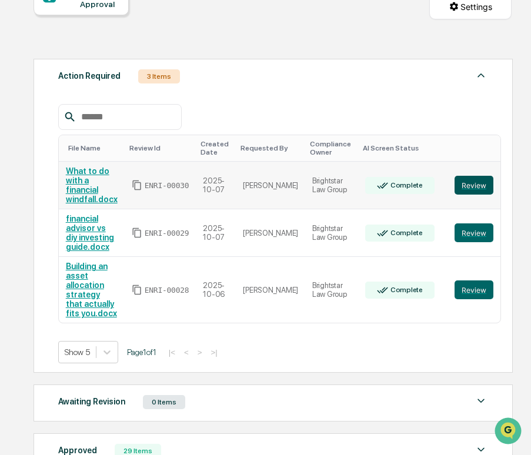
click at [460, 188] on button "Review" at bounding box center [474, 185] width 39 height 19
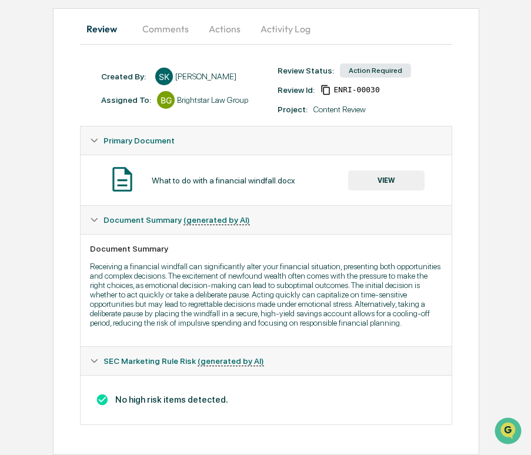
scroll to position [23, 0]
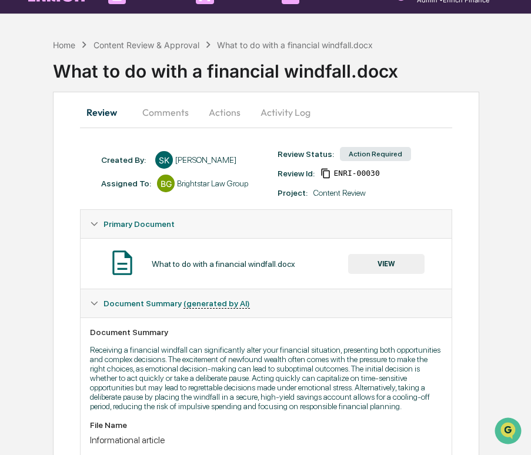
click at [299, 112] on button "Activity Log" at bounding box center [285, 112] width 69 height 28
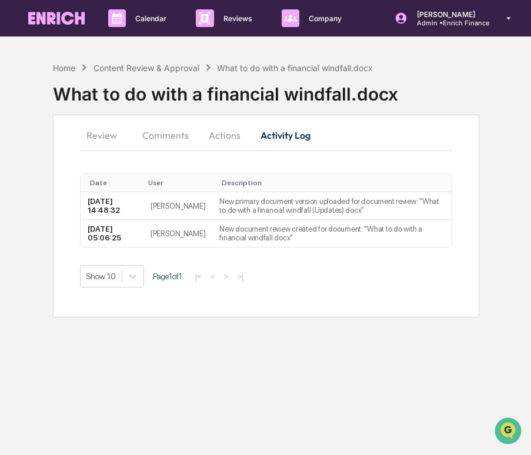
scroll to position [0, 0]
click at [104, 135] on button "Review" at bounding box center [106, 135] width 53 height 28
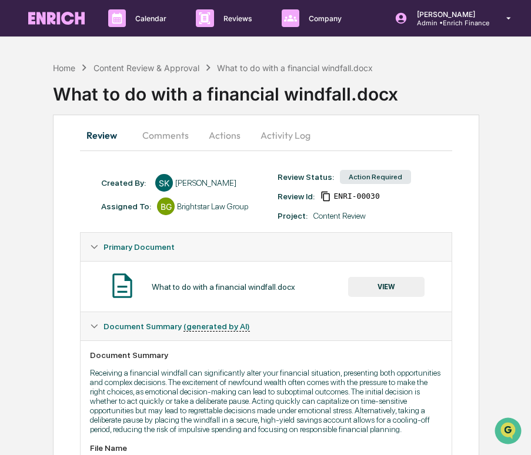
click at [176, 135] on button "Comments" at bounding box center [165, 135] width 65 height 28
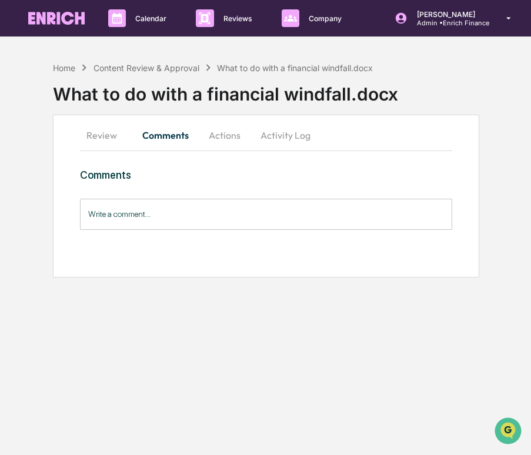
click at [157, 209] on input "Write a comment..." at bounding box center [266, 214] width 372 height 31
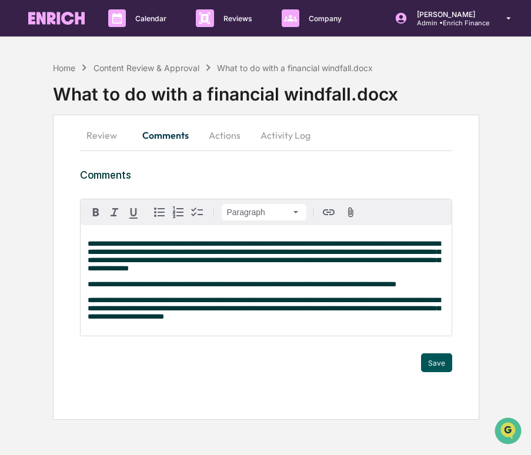
click at [440, 372] on button "Save" at bounding box center [436, 362] width 31 height 19
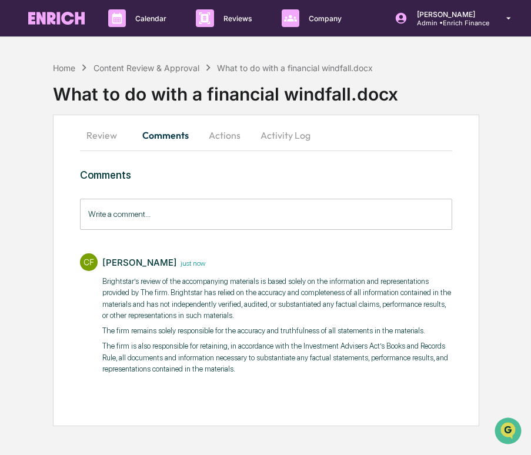
click at [233, 139] on button "Actions" at bounding box center [224, 135] width 53 height 28
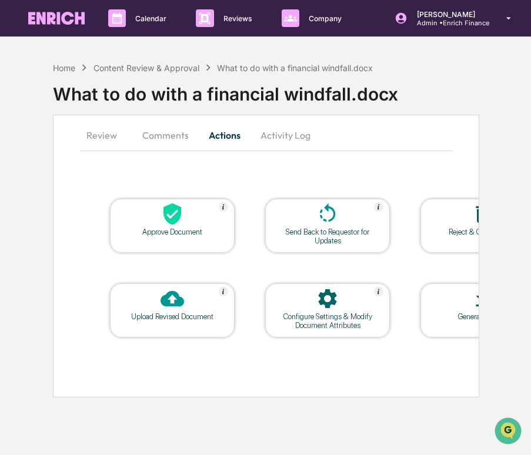
click at [169, 228] on div "Approve Document" at bounding box center [172, 232] width 106 height 9
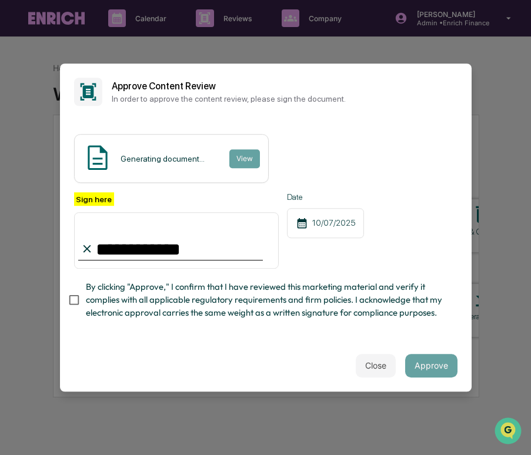
type input "**********"
click at [86, 300] on span "By clicking "Approve," I confirm that I have reviewed this marketing material a…" at bounding box center [267, 300] width 362 height 39
click at [425, 360] on button "Approve" at bounding box center [431, 366] width 52 height 24
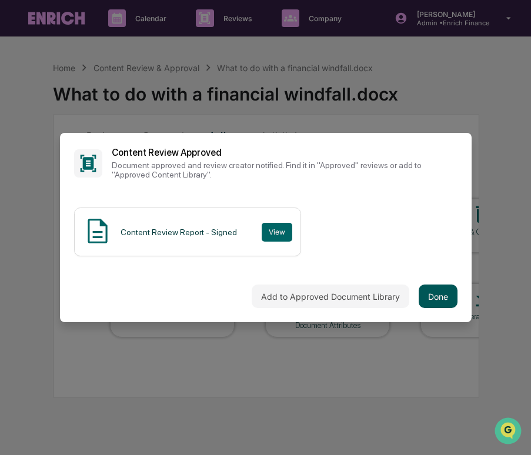
click at [439, 292] on button "Done" at bounding box center [438, 297] width 39 height 24
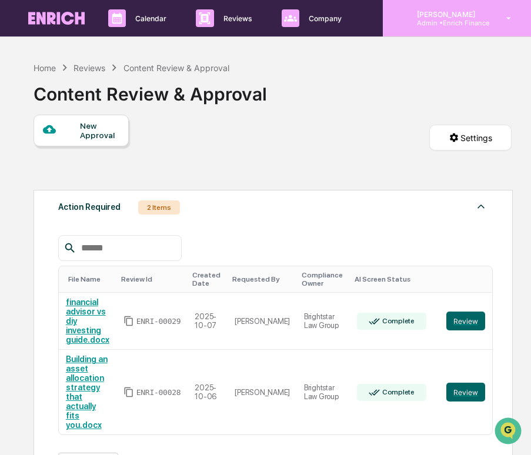
click at [464, 12] on p "[PERSON_NAME]" at bounding box center [449, 14] width 82 height 9
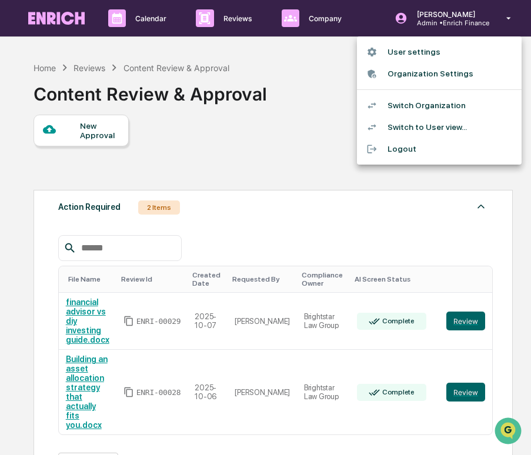
click at [423, 101] on li "Switch Organization" at bounding box center [439, 106] width 165 height 22
